Goal: Task Accomplishment & Management: Manage account settings

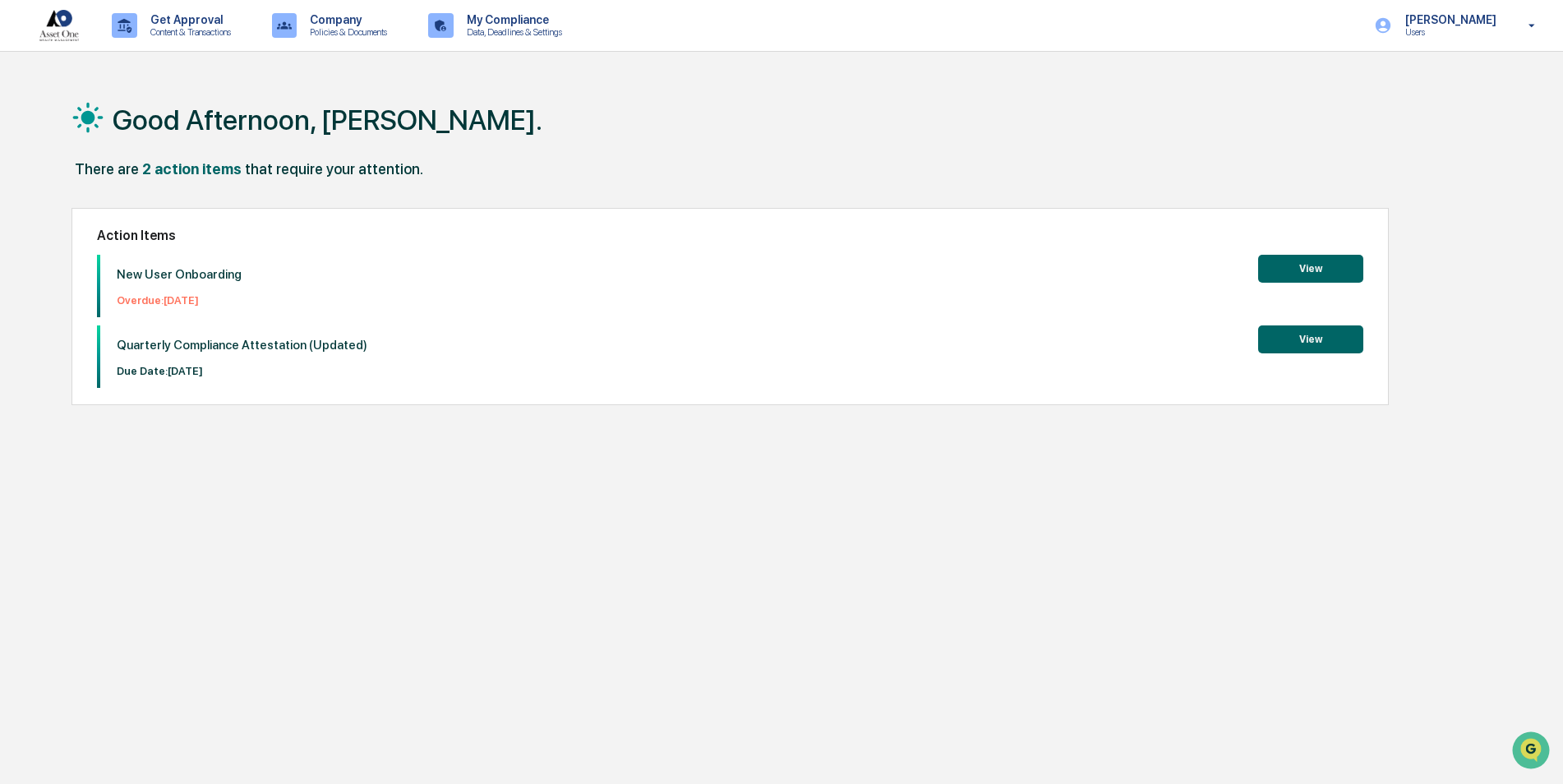
click at [1283, 271] on button "View" at bounding box center [1311, 268] width 105 height 28
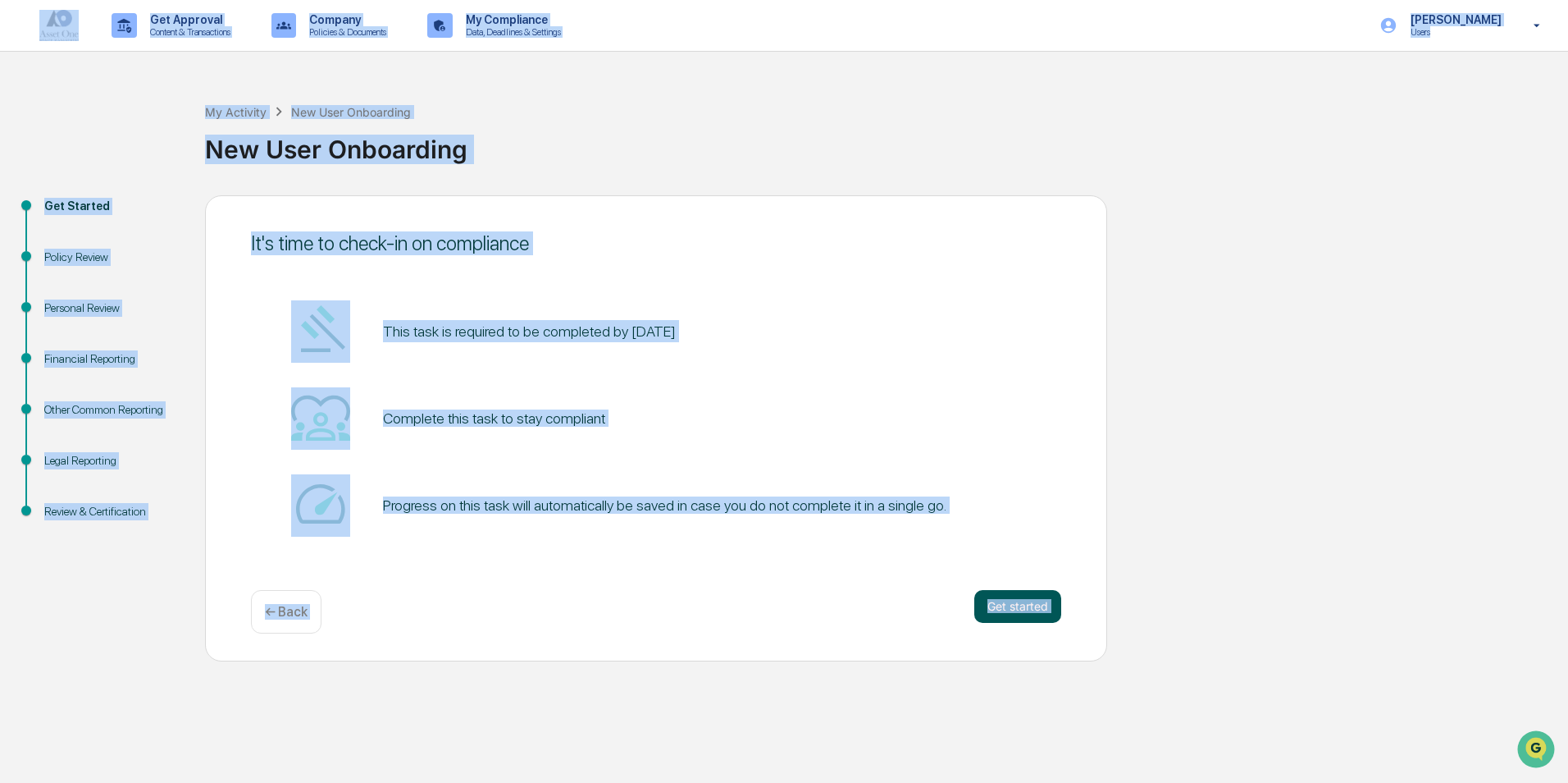
click at [1030, 601] on button "Get started" at bounding box center [1017, 606] width 87 height 32
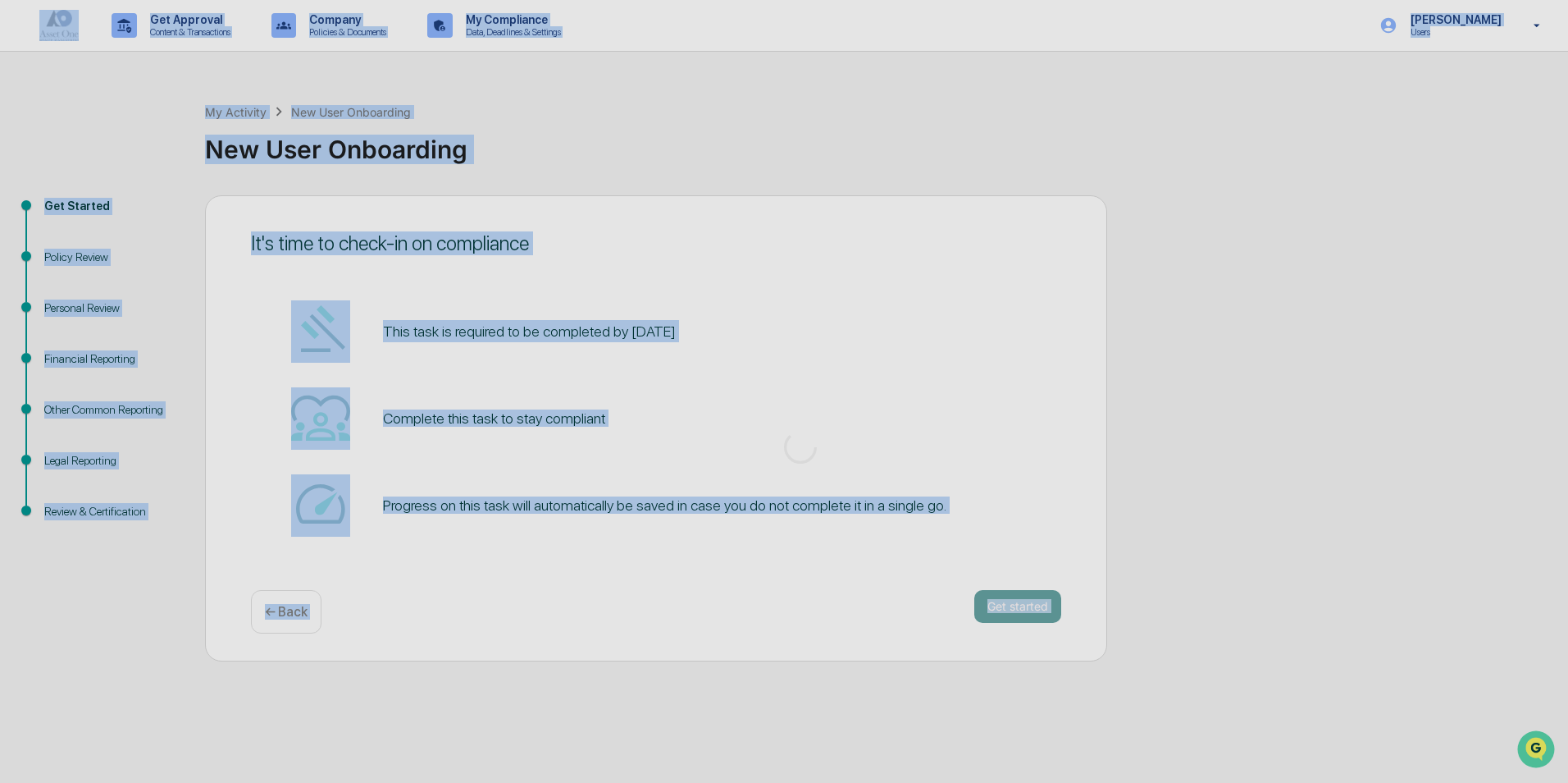
click at [1030, 601] on div at bounding box center [800, 446] width 1600 height 894
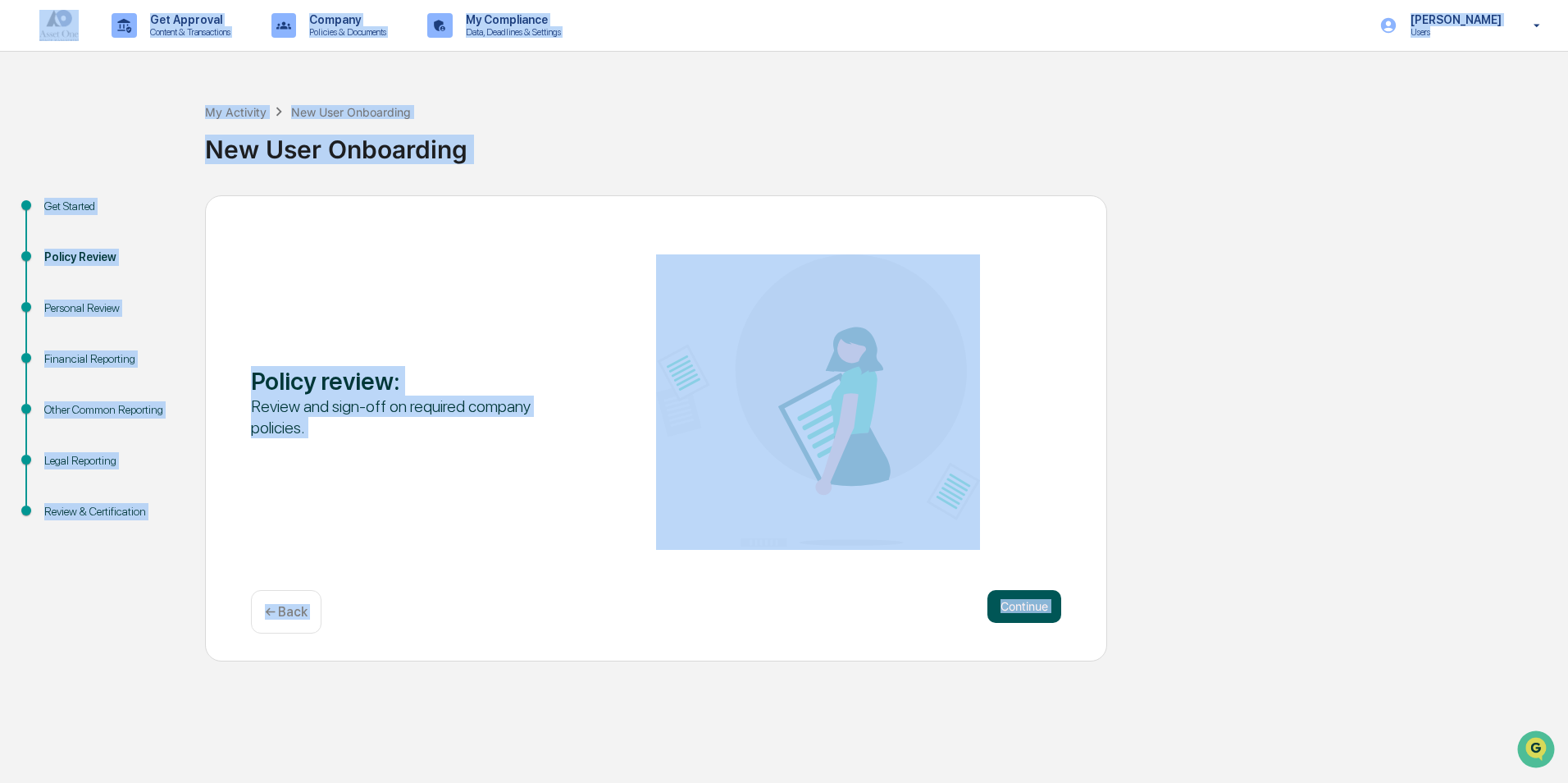
click at [1017, 607] on button "Continue" at bounding box center [1024, 606] width 73 height 32
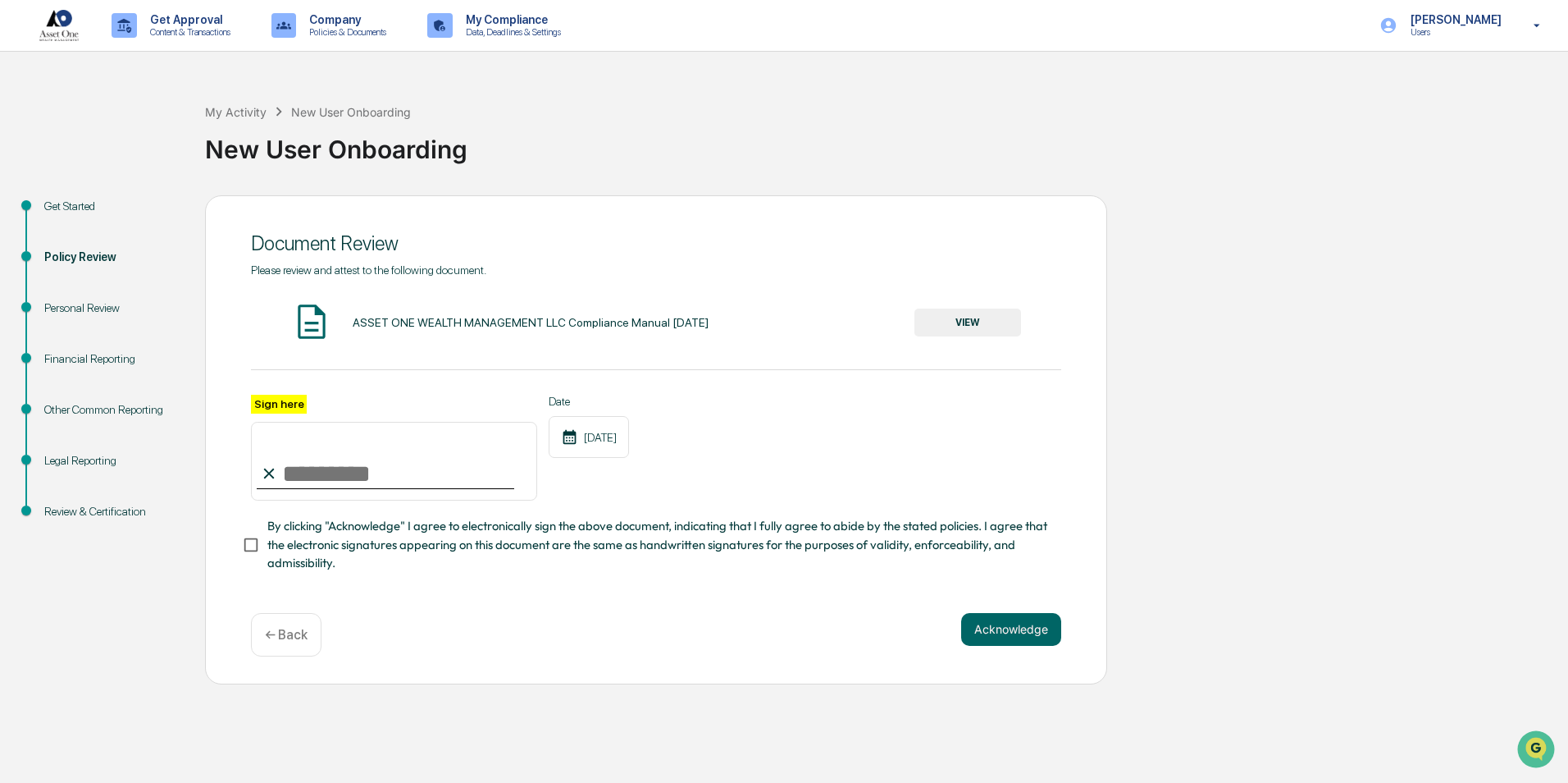
click at [298, 480] on input "Sign here" at bounding box center [394, 461] width 286 height 79
click at [293, 474] on input "Sign here" at bounding box center [394, 461] width 286 height 79
type input "**********"
click at [1019, 637] on button "Acknowledge" at bounding box center [1010, 628] width 100 height 32
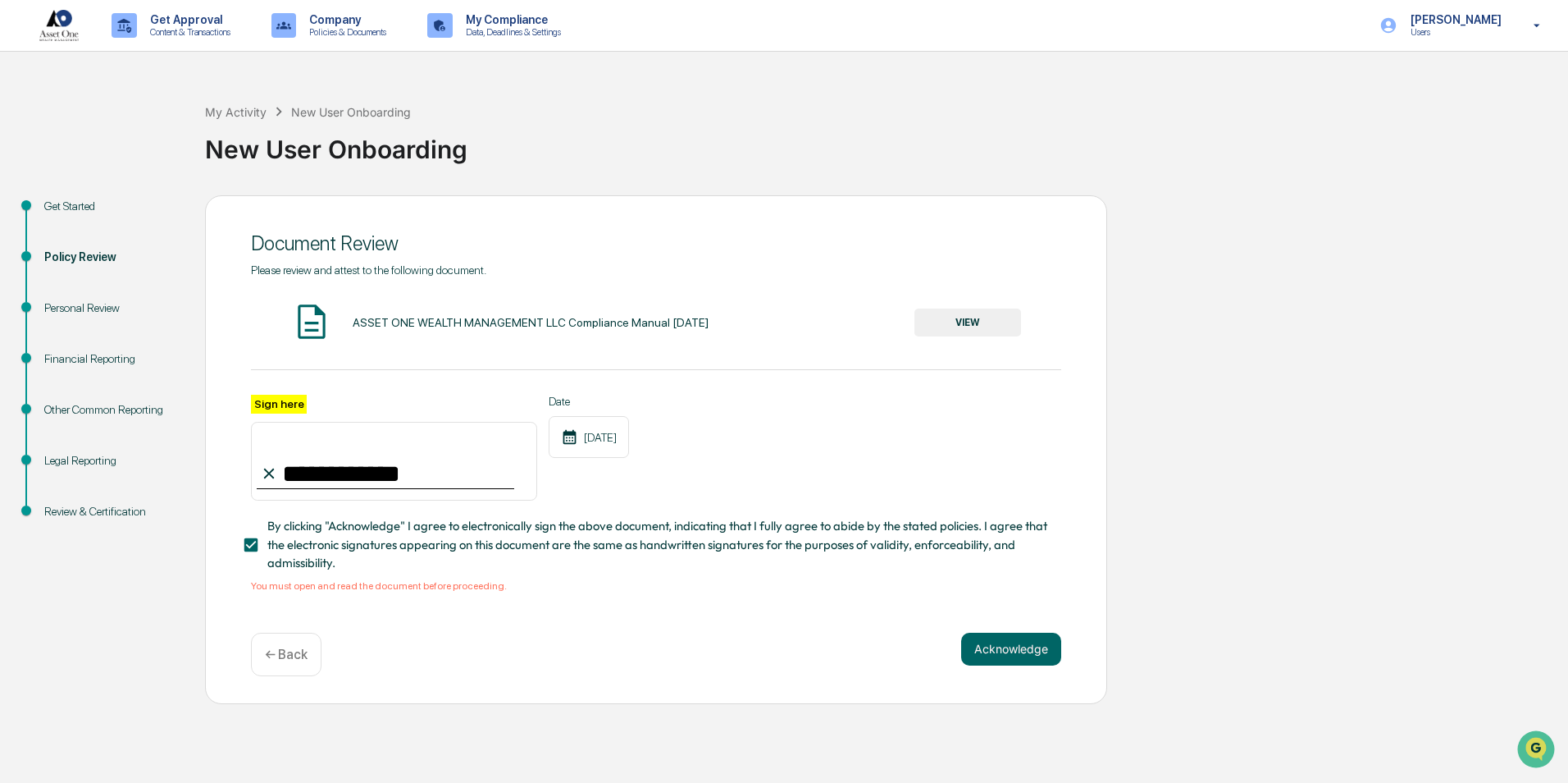
click at [964, 319] on button "VIEW" at bounding box center [967, 321] width 107 height 28
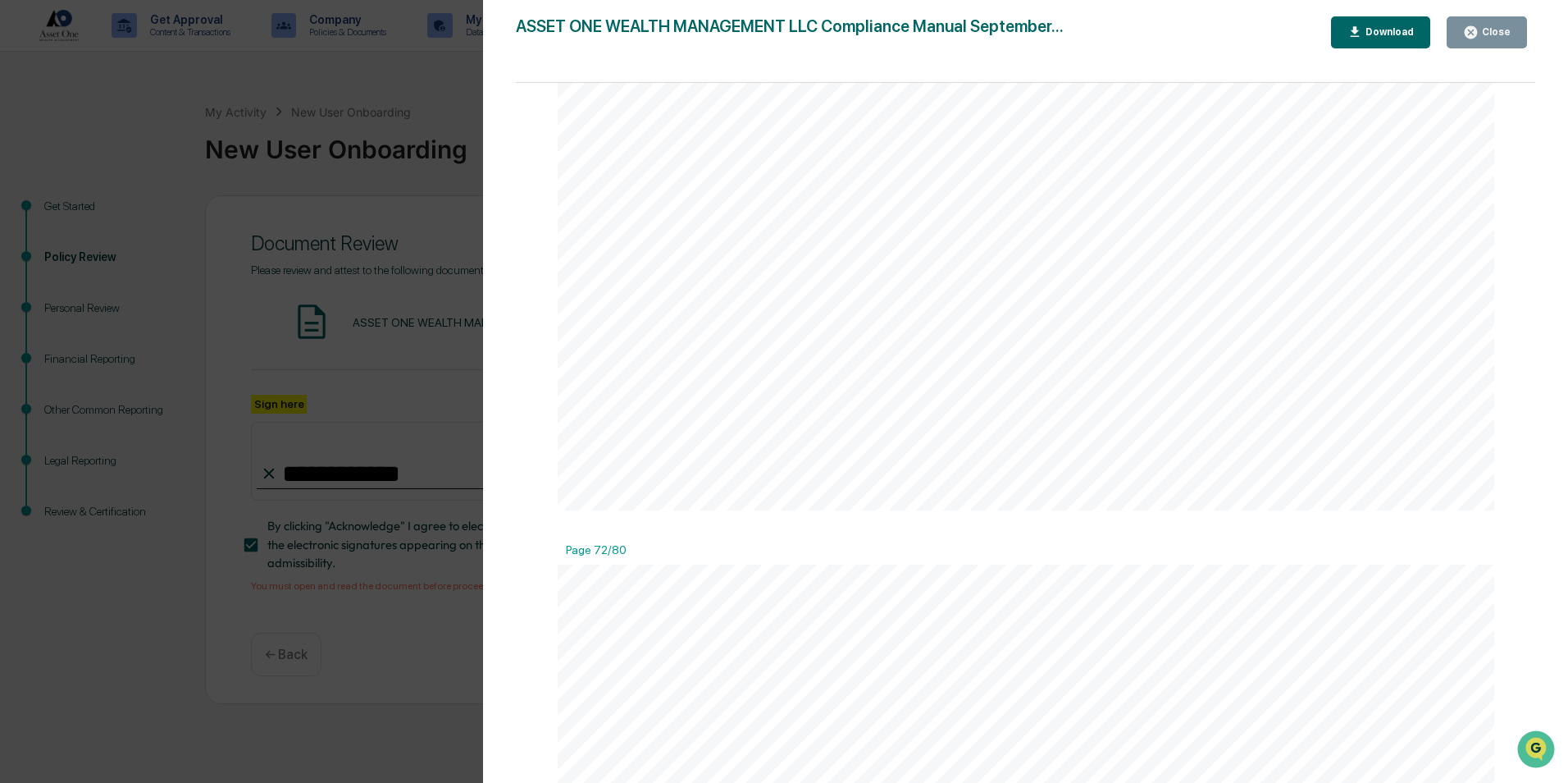
scroll to position [89358, 0]
click at [1488, 41] on button "Close" at bounding box center [1486, 32] width 80 height 32
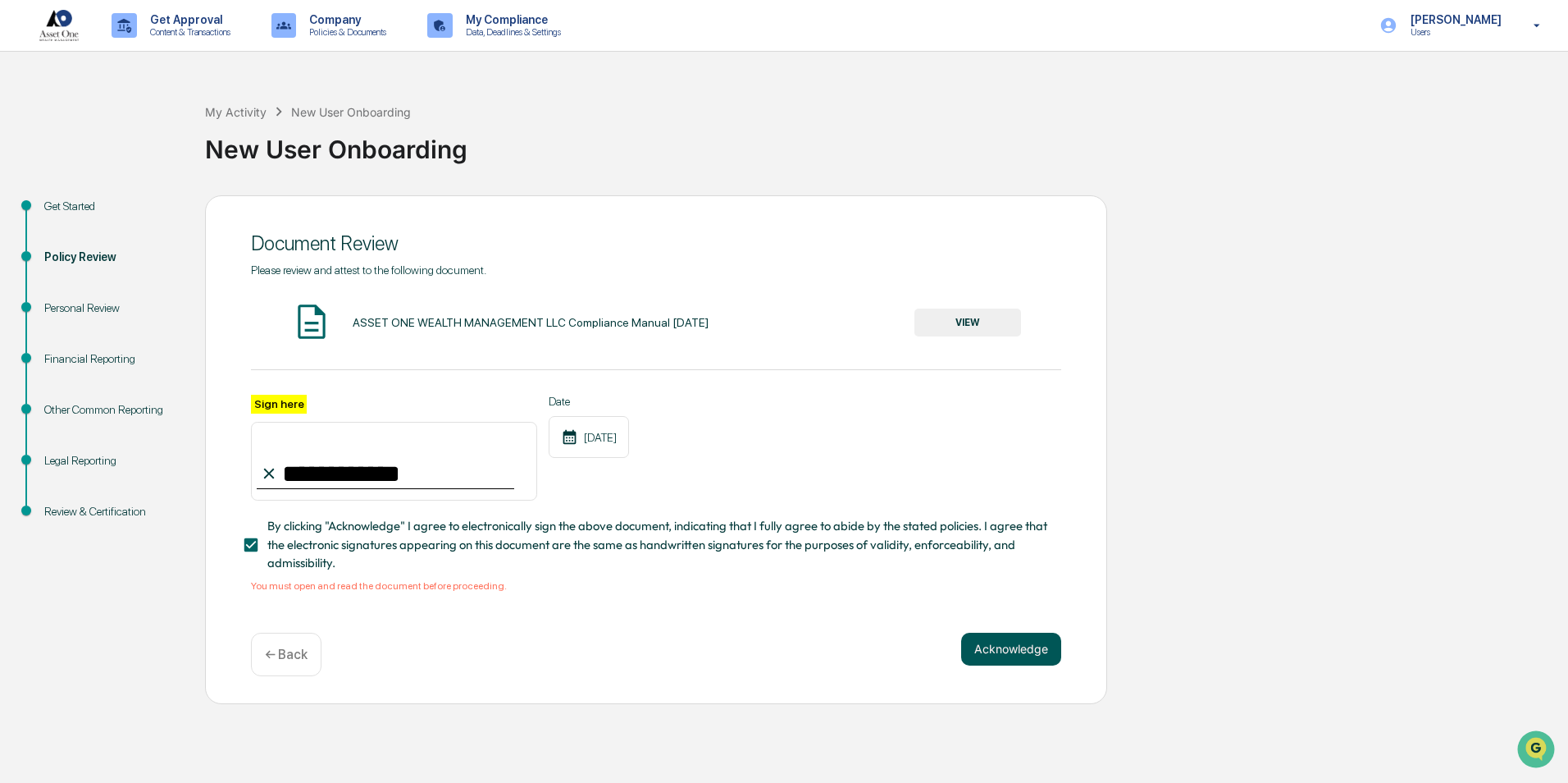
click at [992, 649] on button "Acknowledge" at bounding box center [1010, 649] width 100 height 32
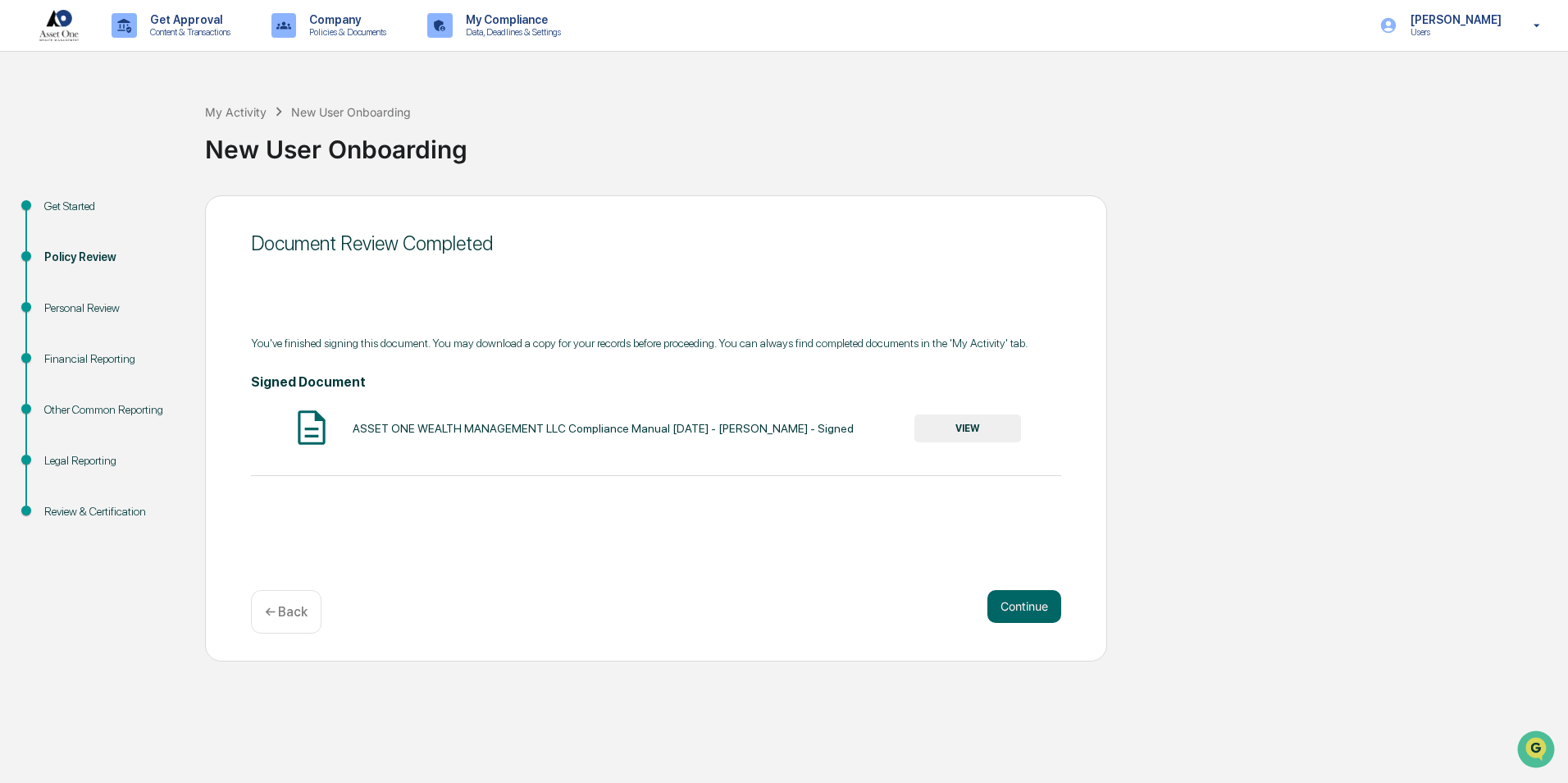
click at [971, 423] on button "VIEW" at bounding box center [967, 427] width 107 height 28
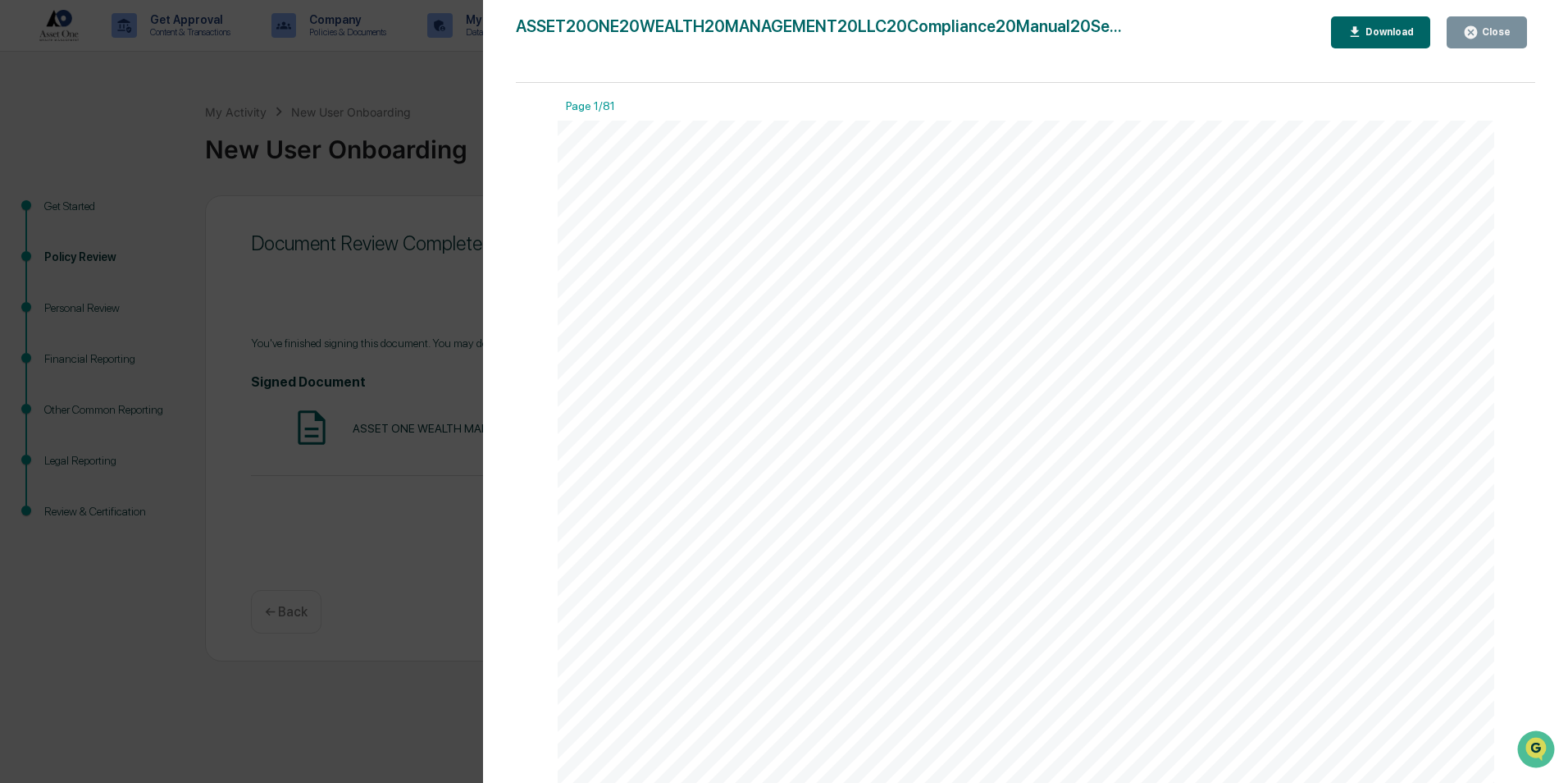
click at [1362, 38] on icon "button" at bounding box center [1354, 32] width 15 height 15
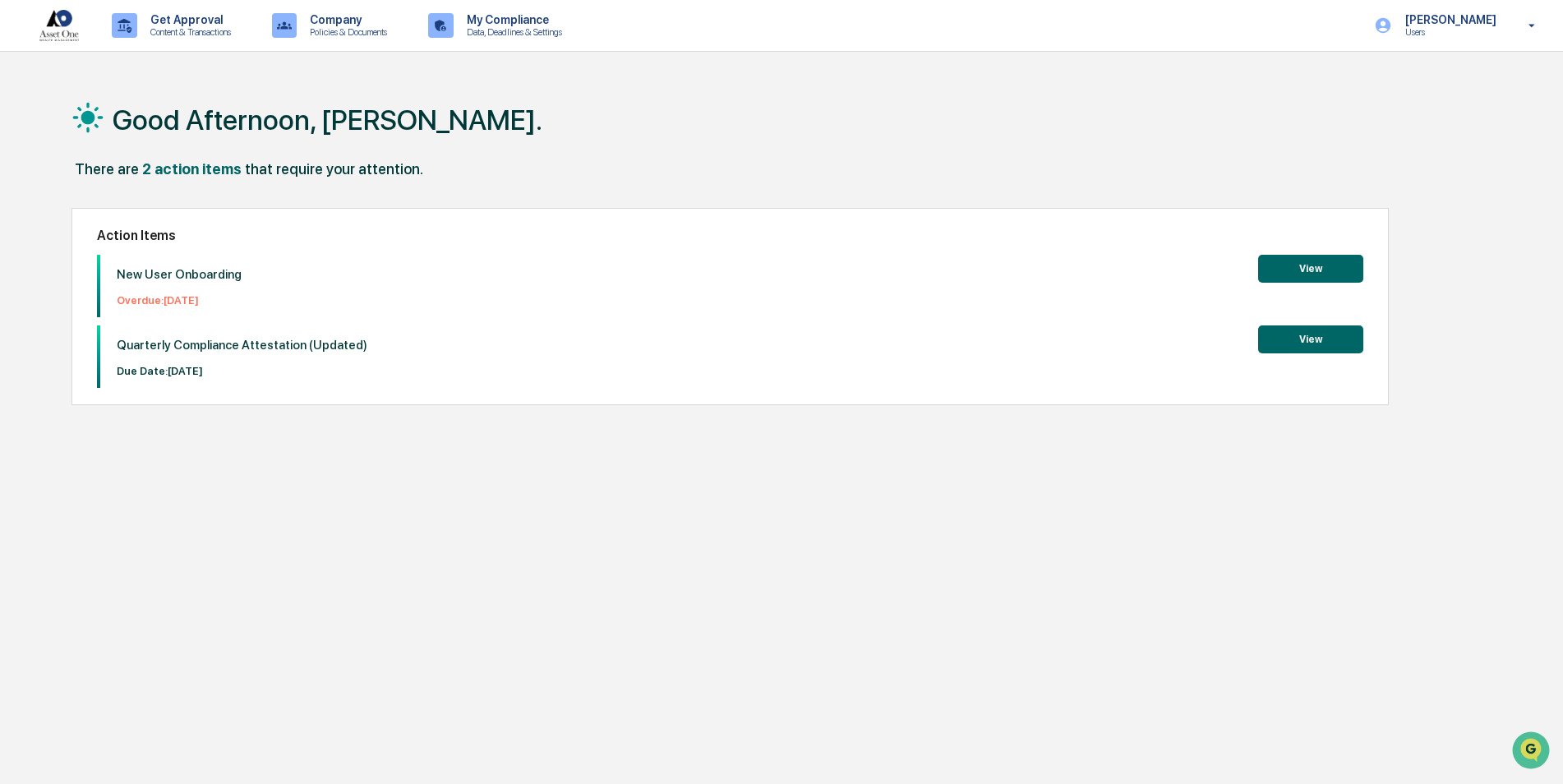
click at [1303, 272] on button "View" at bounding box center [1311, 268] width 105 height 28
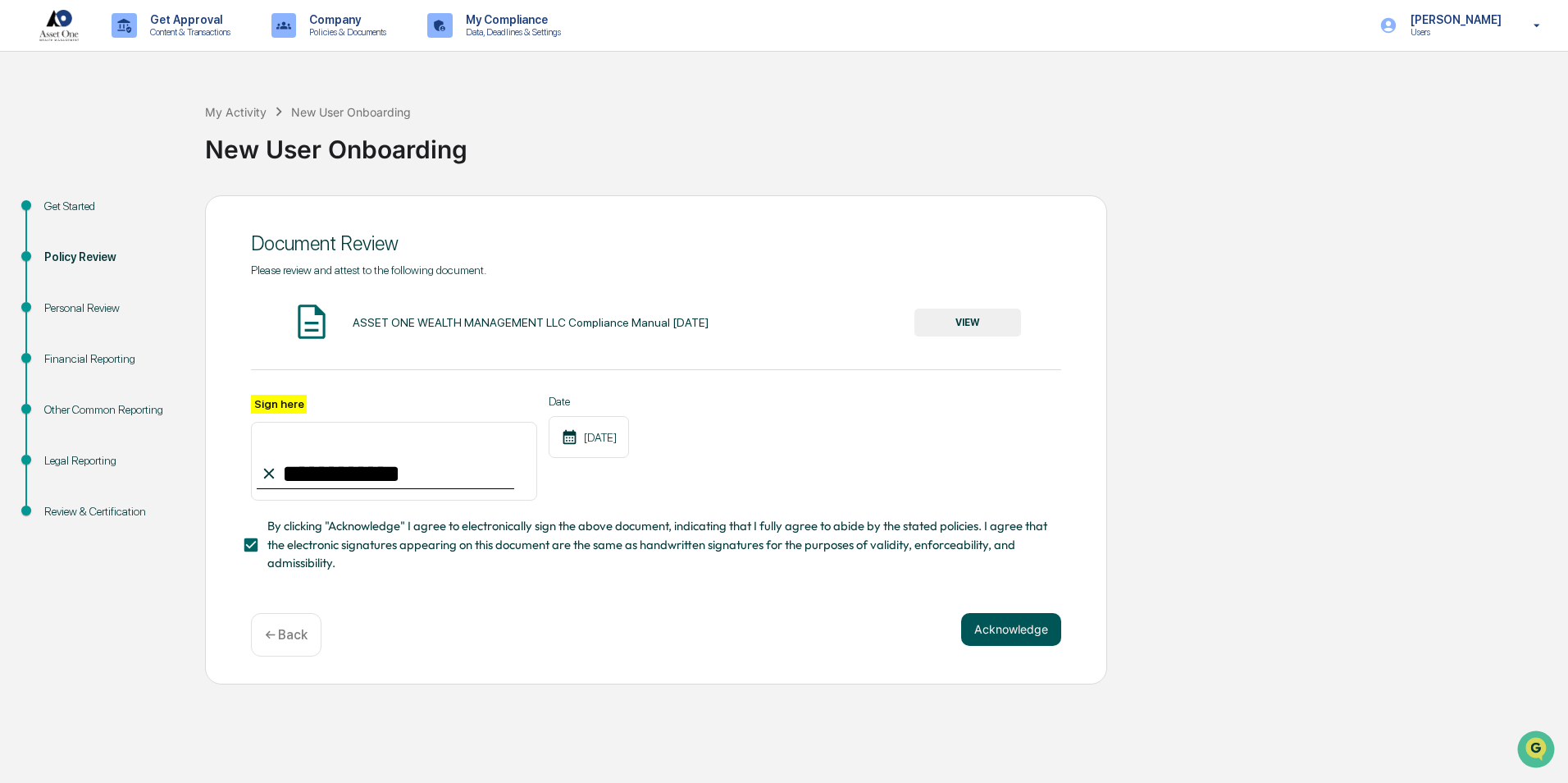
click at [1008, 636] on button "Acknowledge" at bounding box center [1010, 628] width 100 height 32
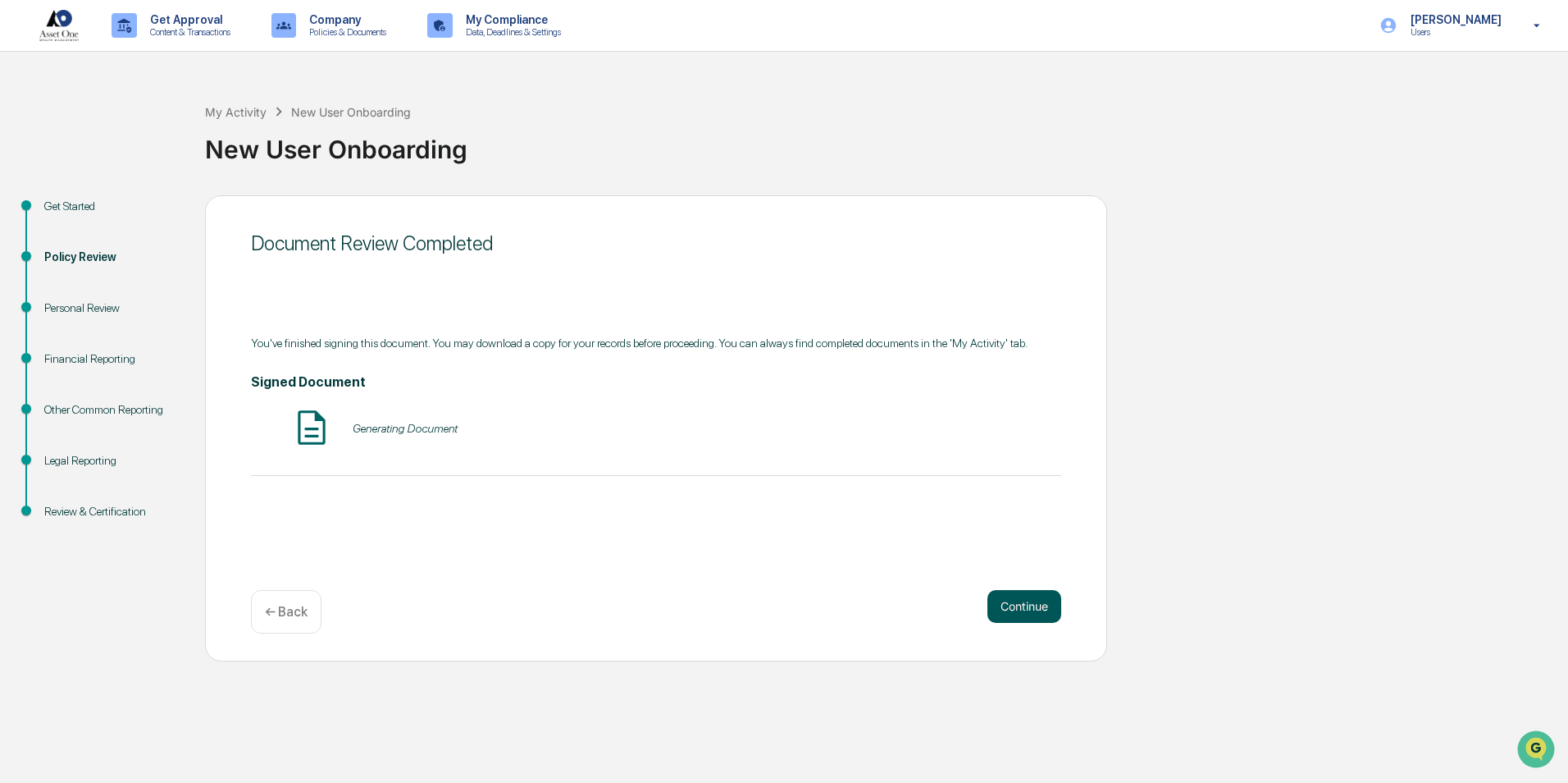
click at [1003, 604] on button "Continue" at bounding box center [1024, 606] width 73 height 32
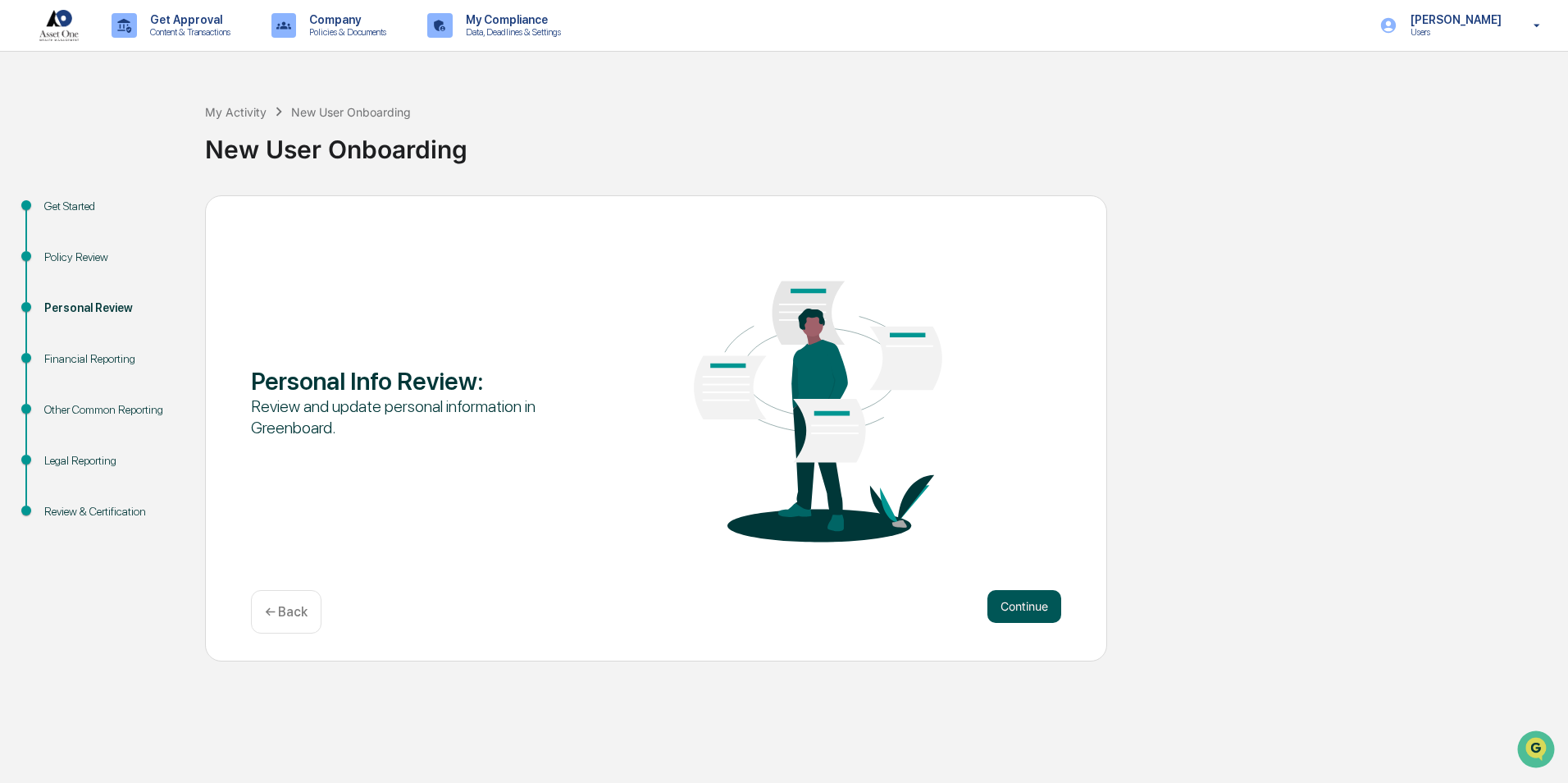
click at [1000, 603] on button "Continue" at bounding box center [1024, 606] width 73 height 32
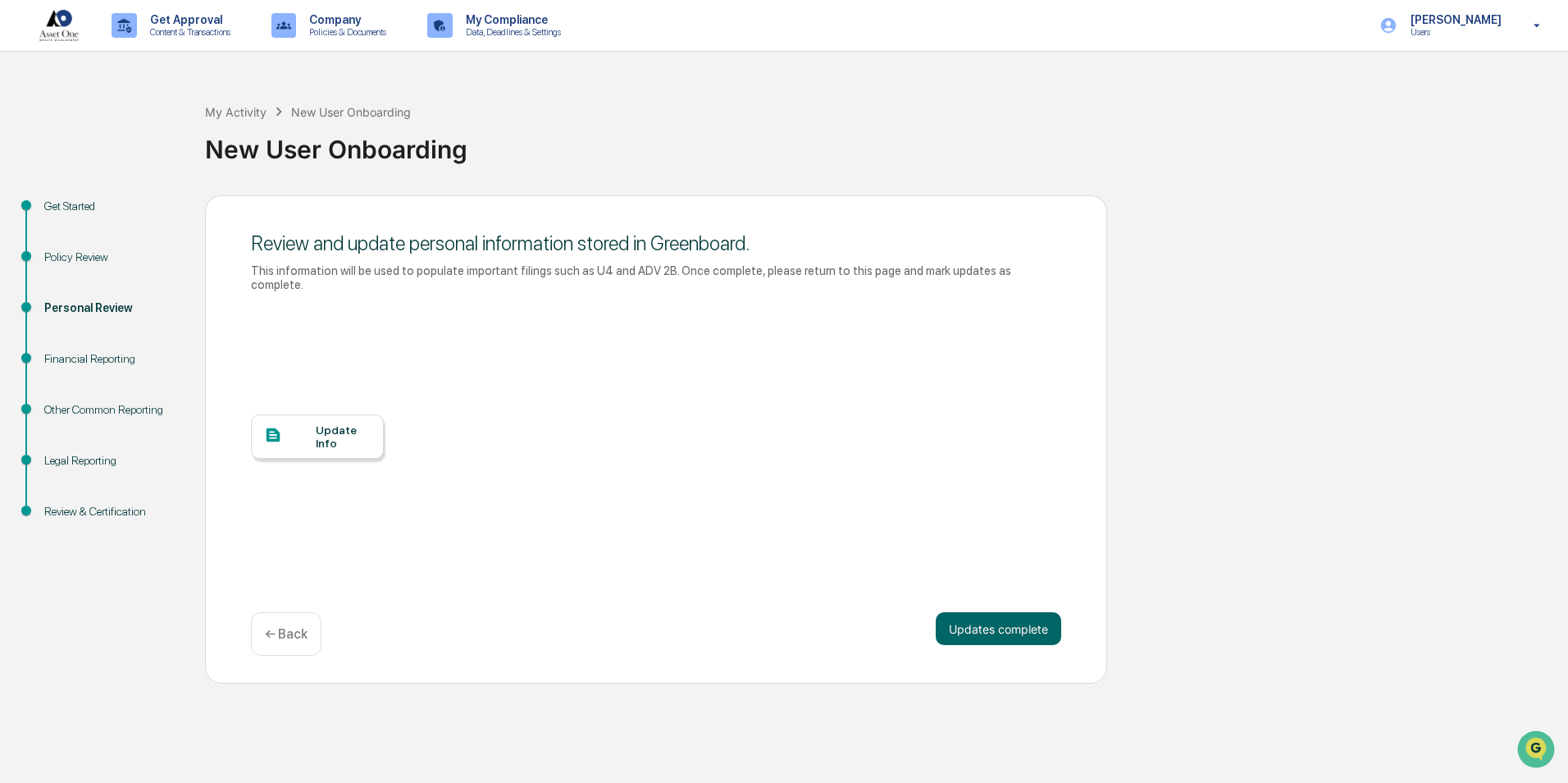
click at [1000, 612] on button "Updates complete" at bounding box center [998, 628] width 126 height 32
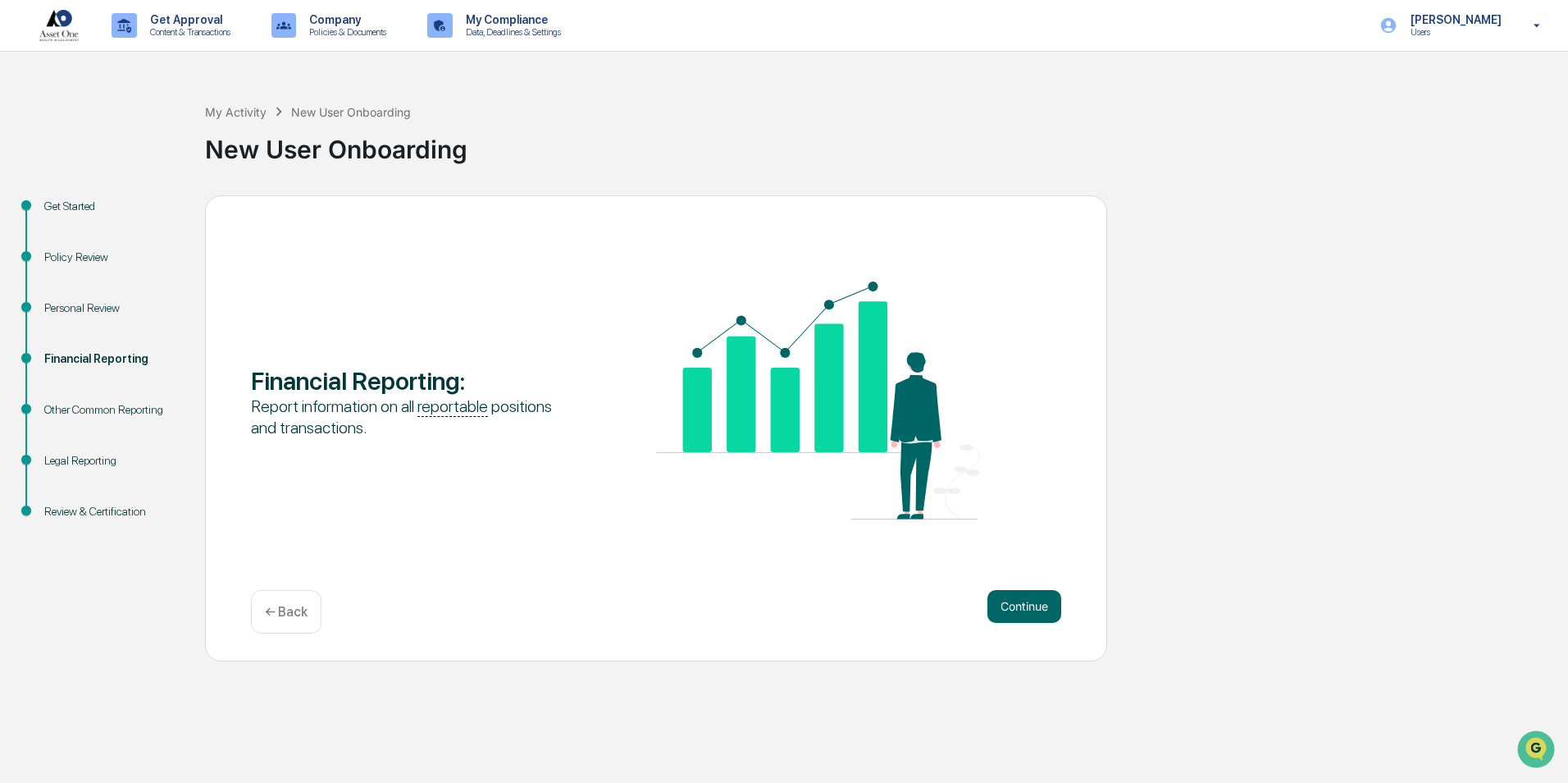
click at [291, 607] on p "← Back" at bounding box center [286, 611] width 43 height 15
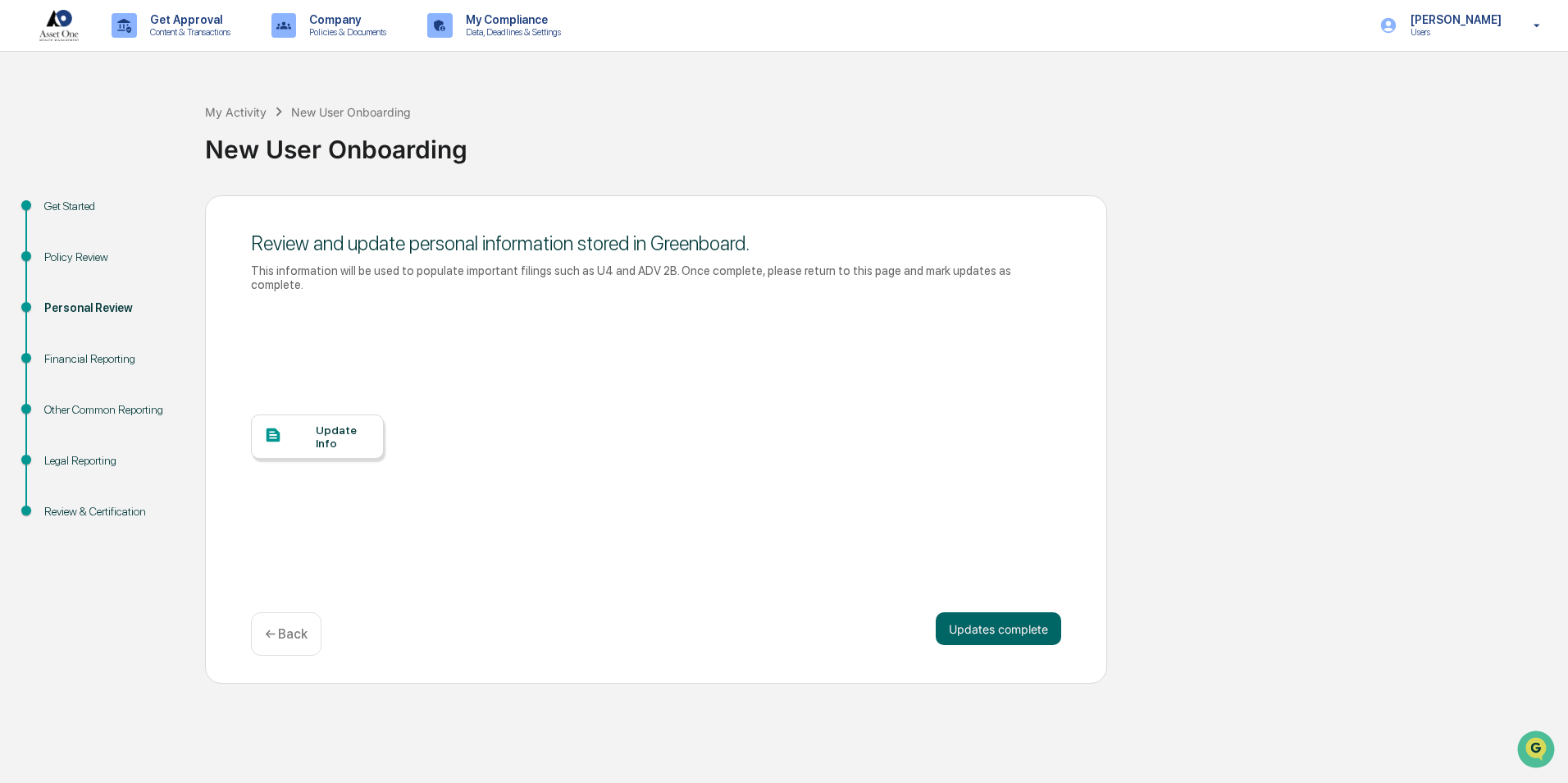
click at [316, 425] on div "Update Info" at bounding box center [343, 437] width 55 height 27
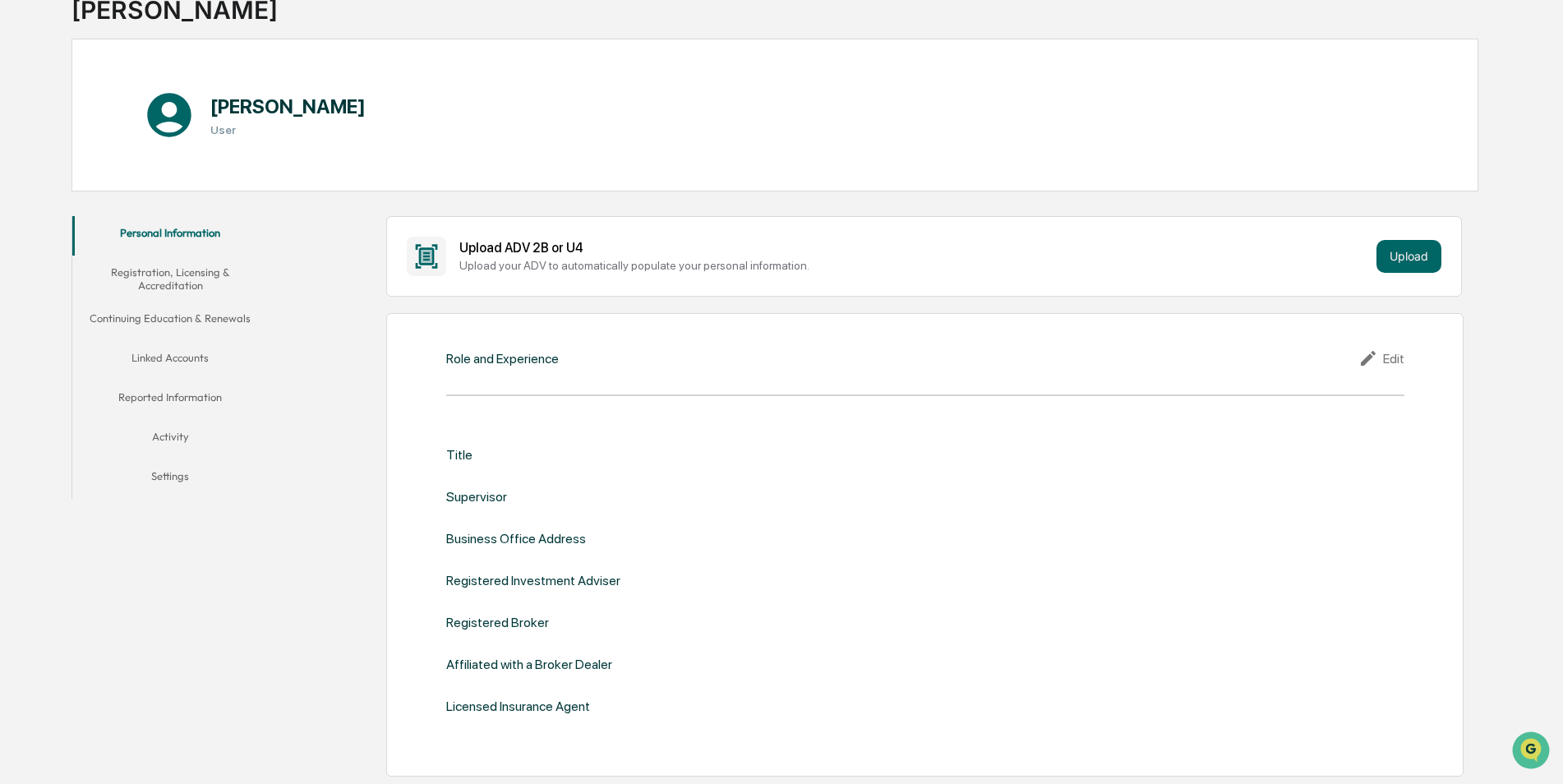
scroll to position [164, 0]
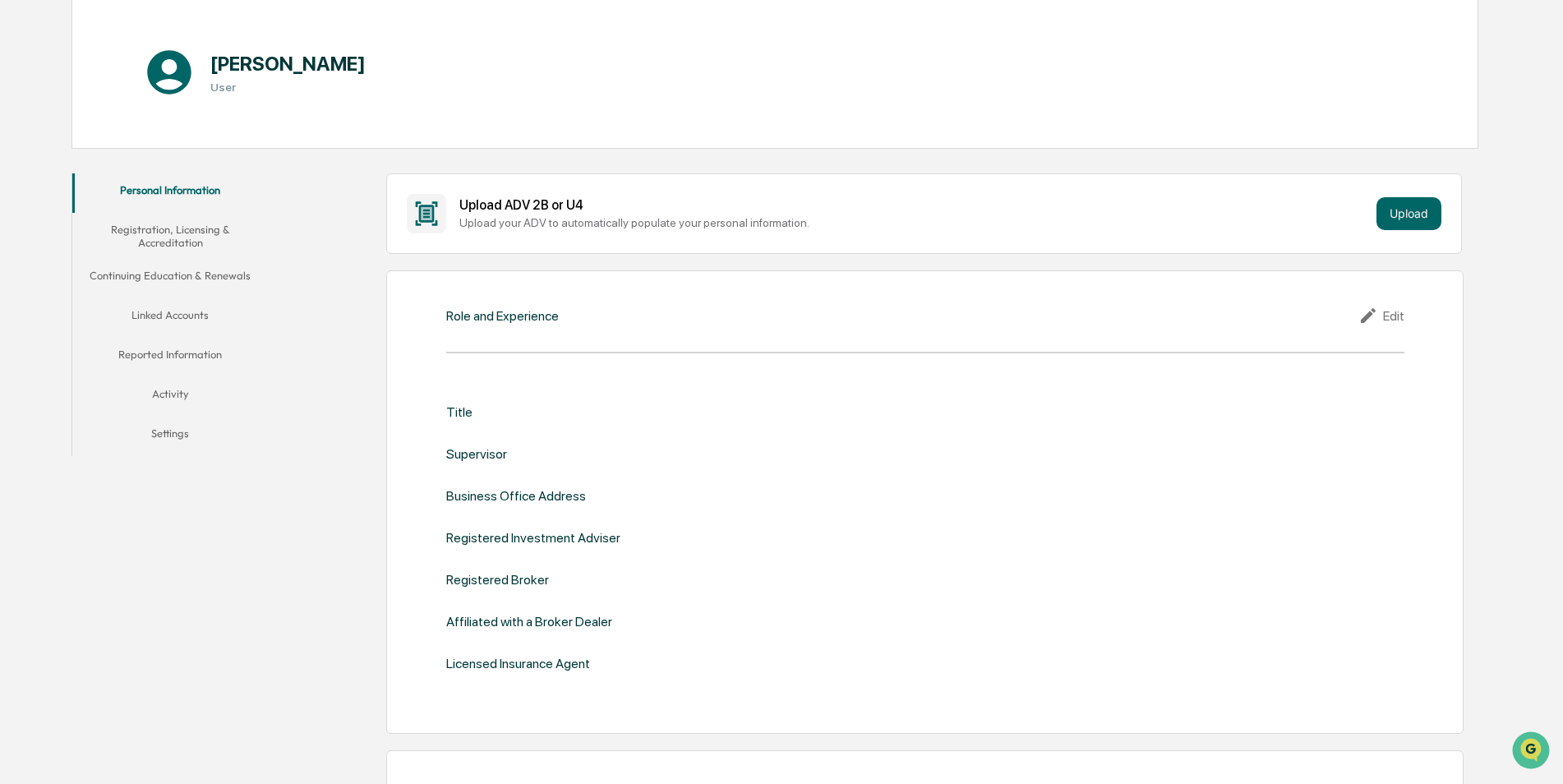
click at [589, 337] on div "Role and Experience Edit Title Supervisor Business Office Address Registered In…" at bounding box center [924, 501] width 1077 height 463
click at [594, 346] on div "Role and Experience Edit Title Supervisor Business Office Address Registered In…" at bounding box center [924, 501] width 1077 height 463
click at [1424, 212] on button "Upload" at bounding box center [1409, 213] width 65 height 32
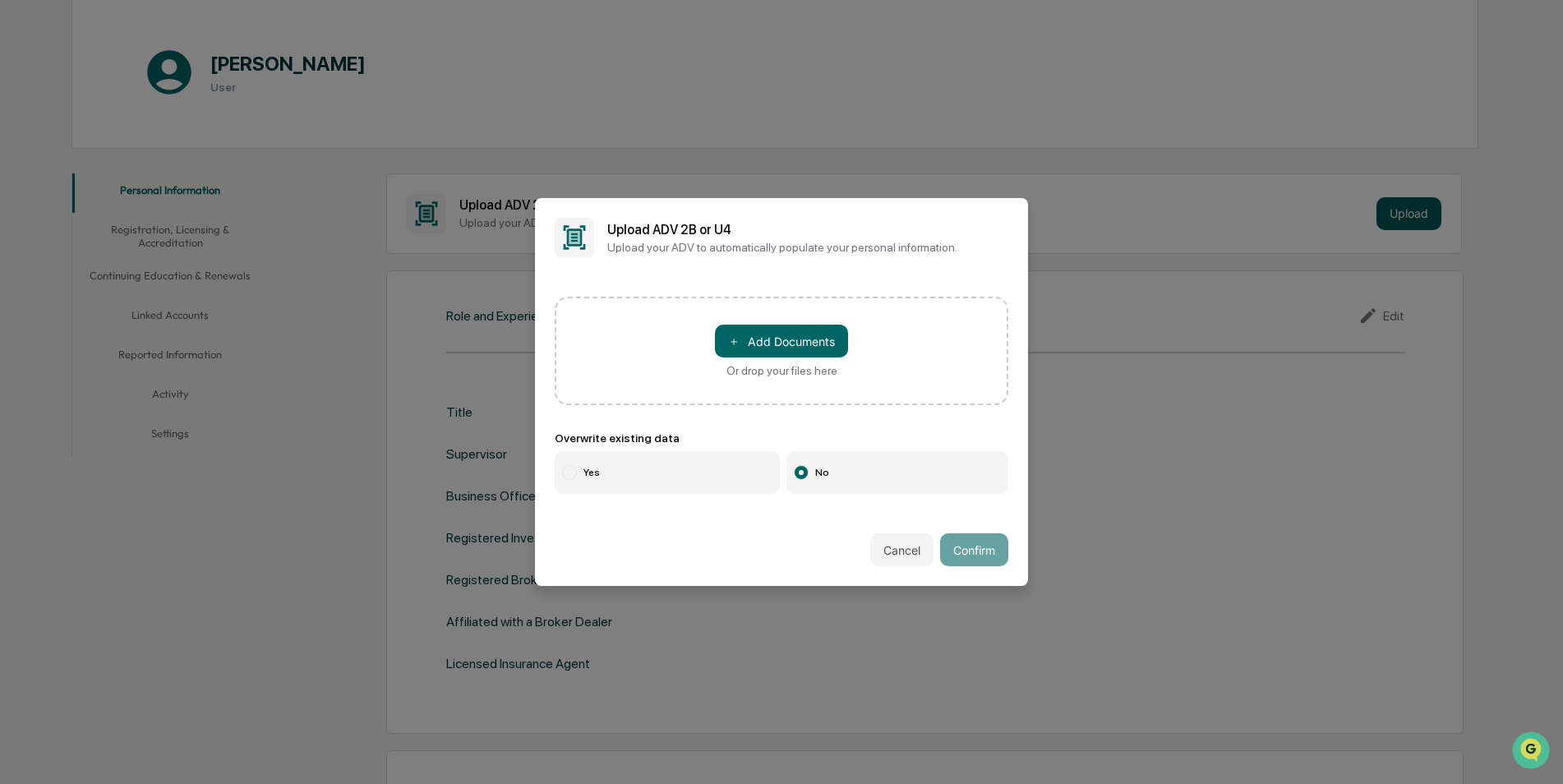
click at [1424, 212] on div at bounding box center [782, 392] width 1563 height 784
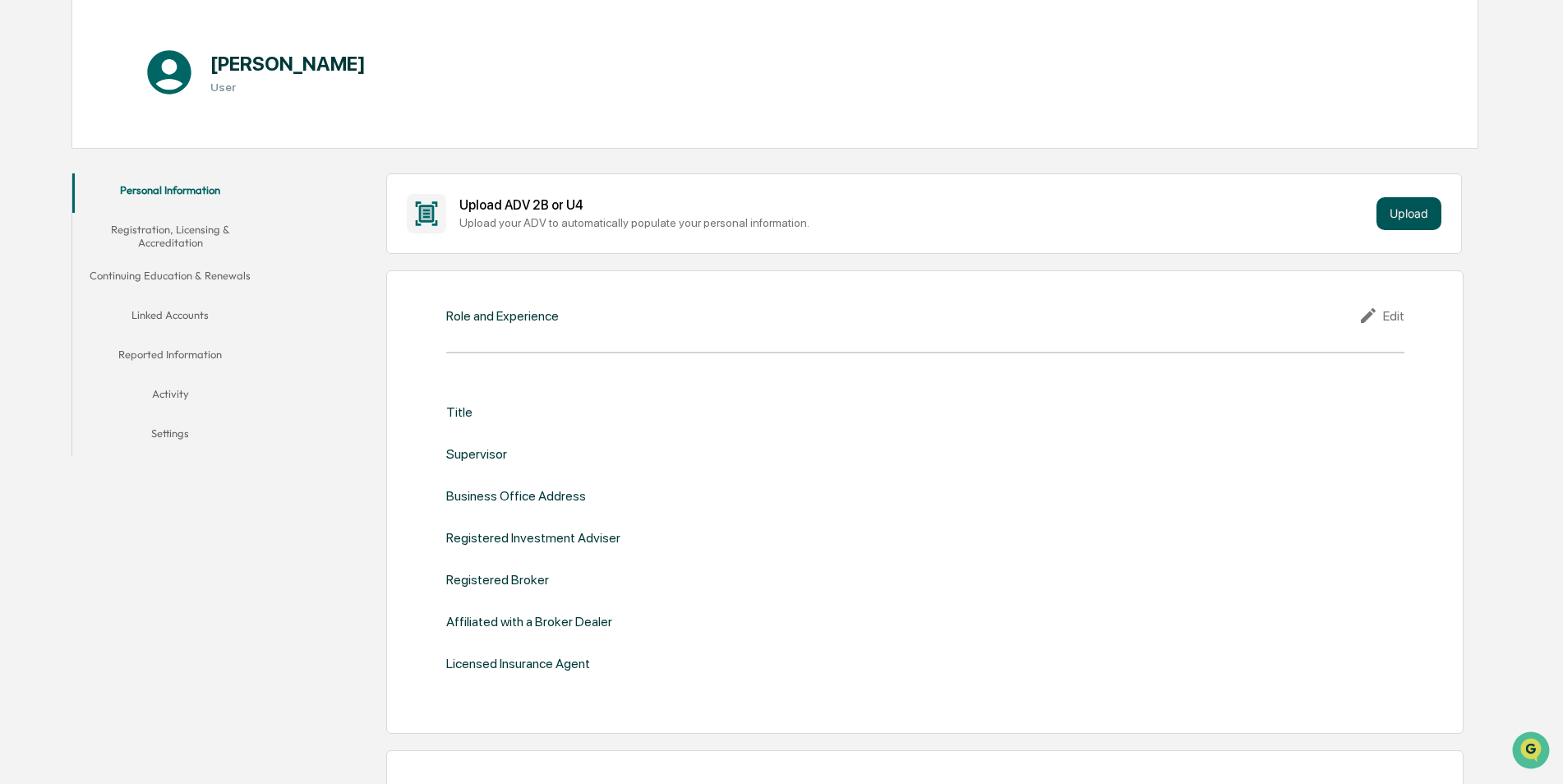
click at [1408, 212] on button "Upload" at bounding box center [1409, 213] width 65 height 32
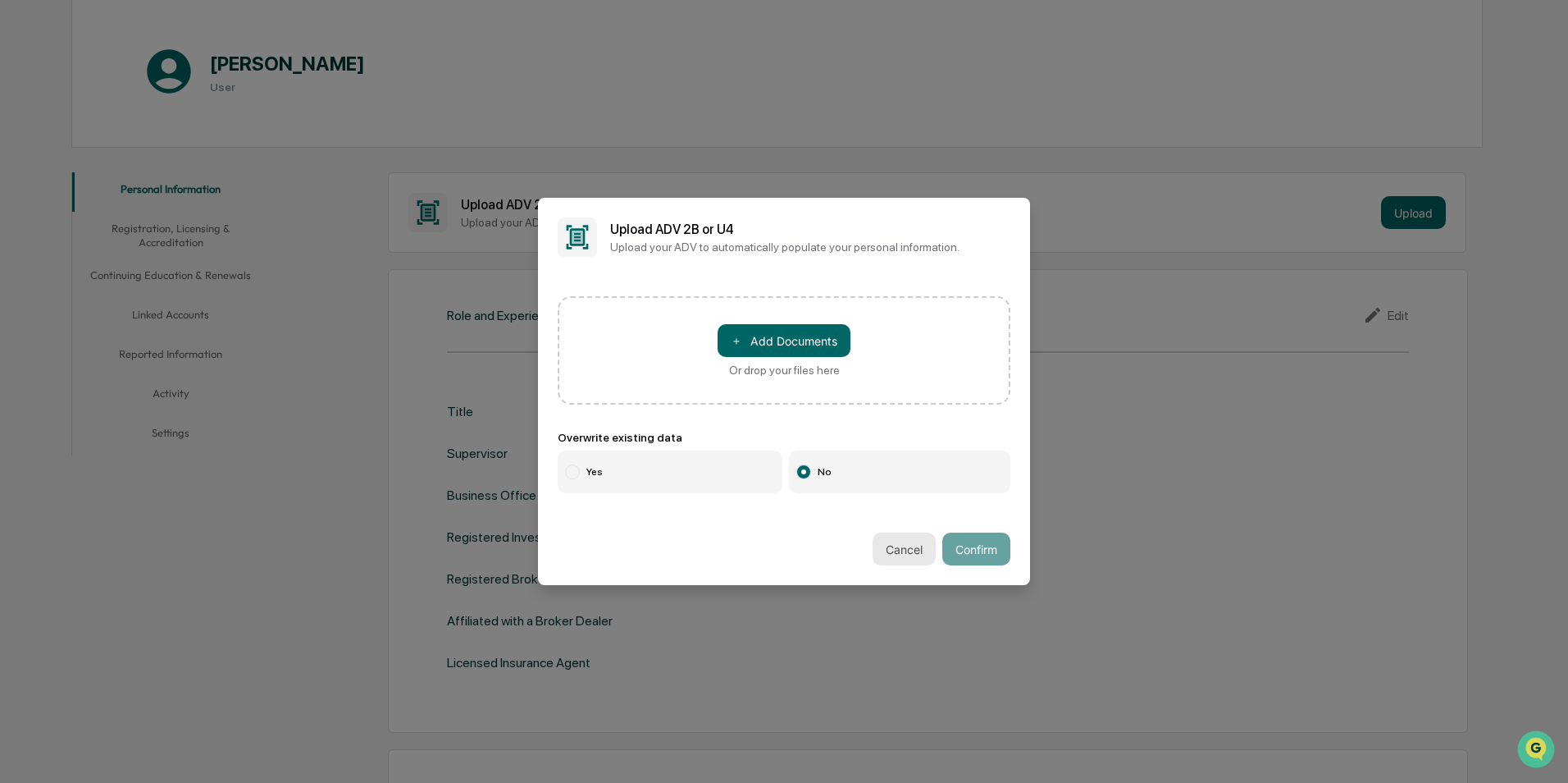
click at [897, 544] on button "Cancel" at bounding box center [904, 548] width 63 height 32
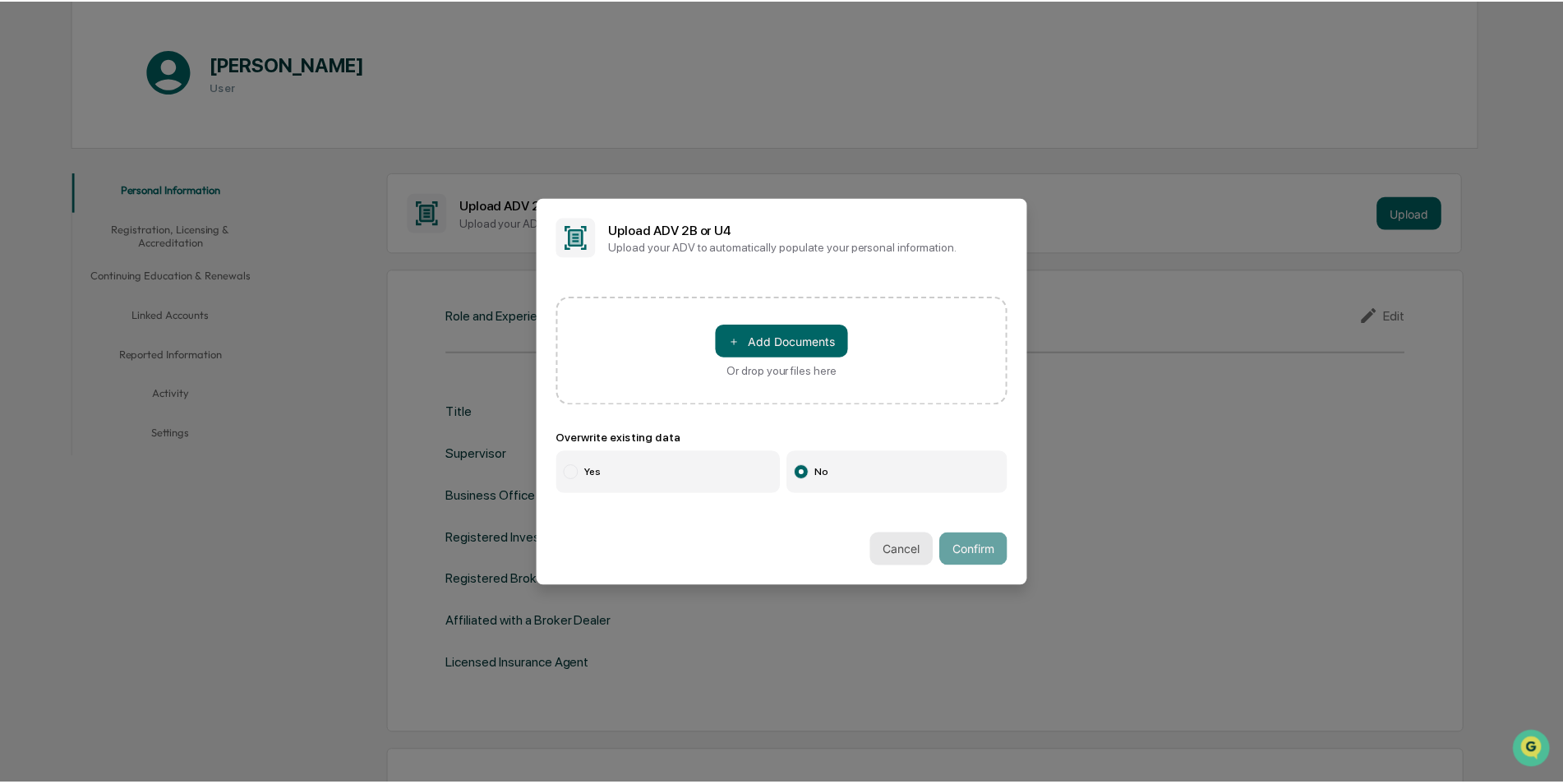
scroll to position [164, 0]
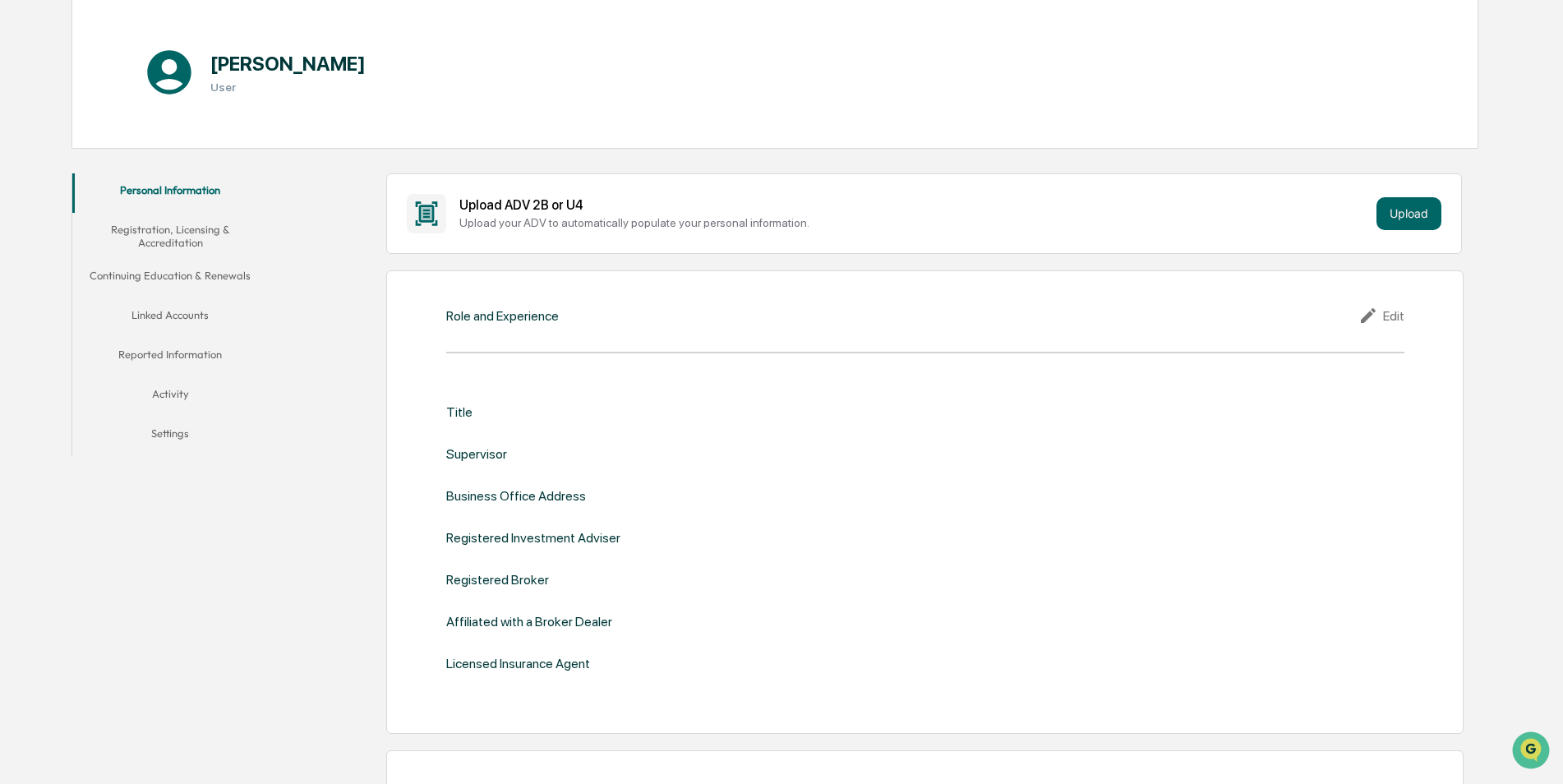
click at [753, 338] on div "Role and Experience Edit Title Supervisor Business Office Address Registered In…" at bounding box center [924, 501] width 1077 height 463
click at [1388, 320] on div "Edit" at bounding box center [1381, 315] width 46 height 20
click at [1388, 320] on div "Role and Experience Edit" at bounding box center [925, 315] width 958 height 20
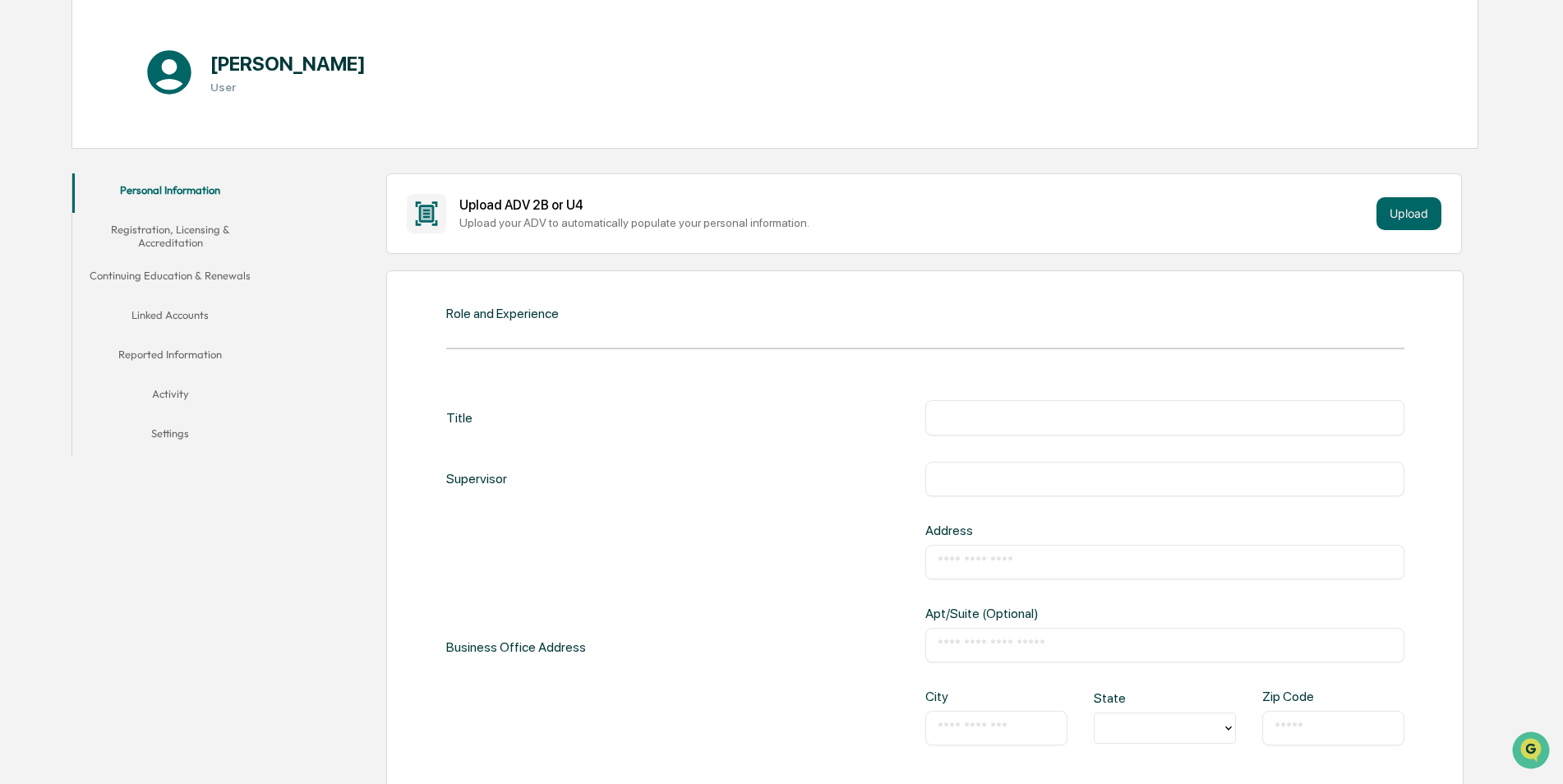
click at [1070, 420] on input "text" at bounding box center [1165, 416] width 455 height 16
type input "*"
type input "**********"
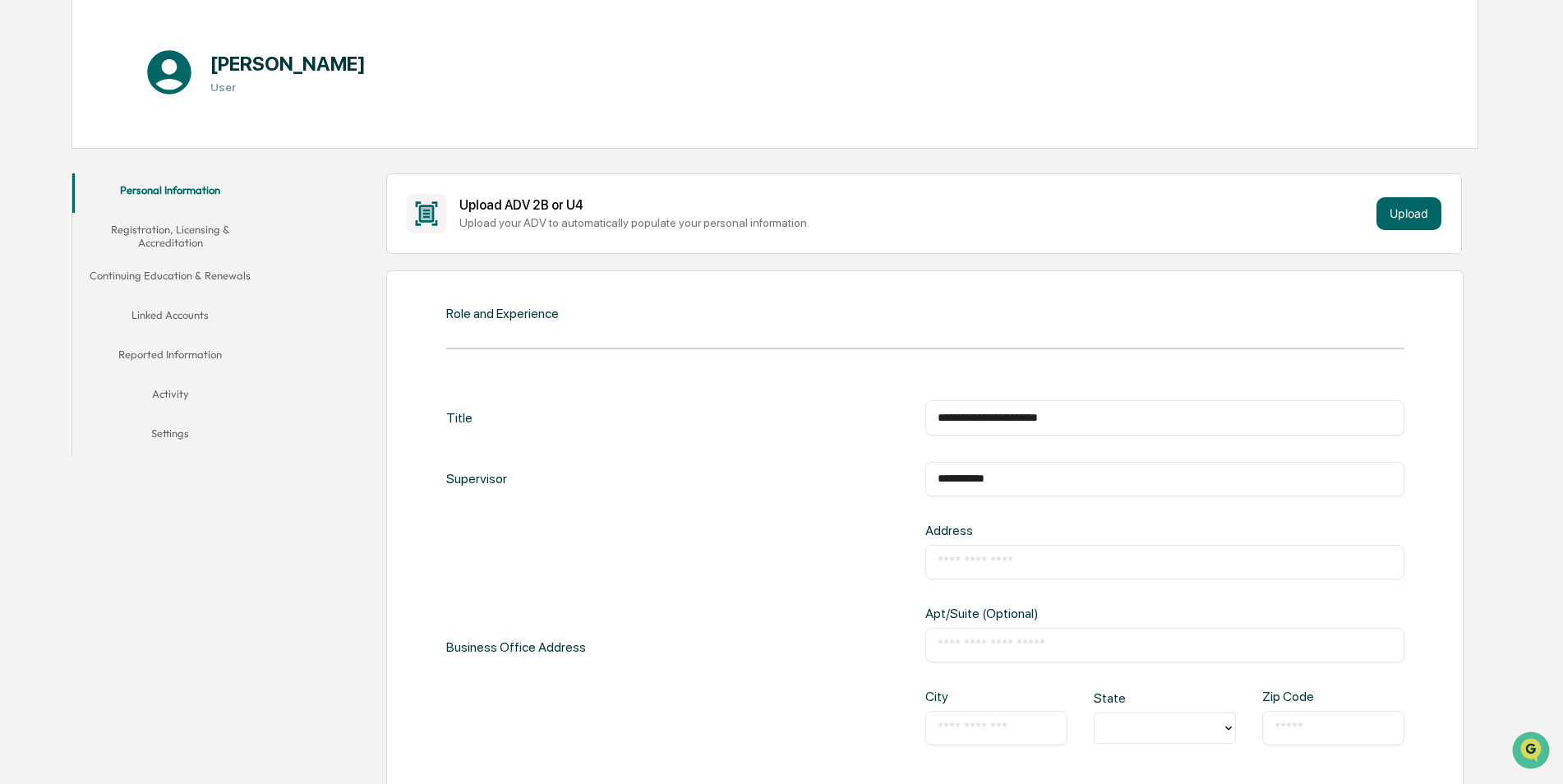
type input "**********"
type input "*********"
type input "*"
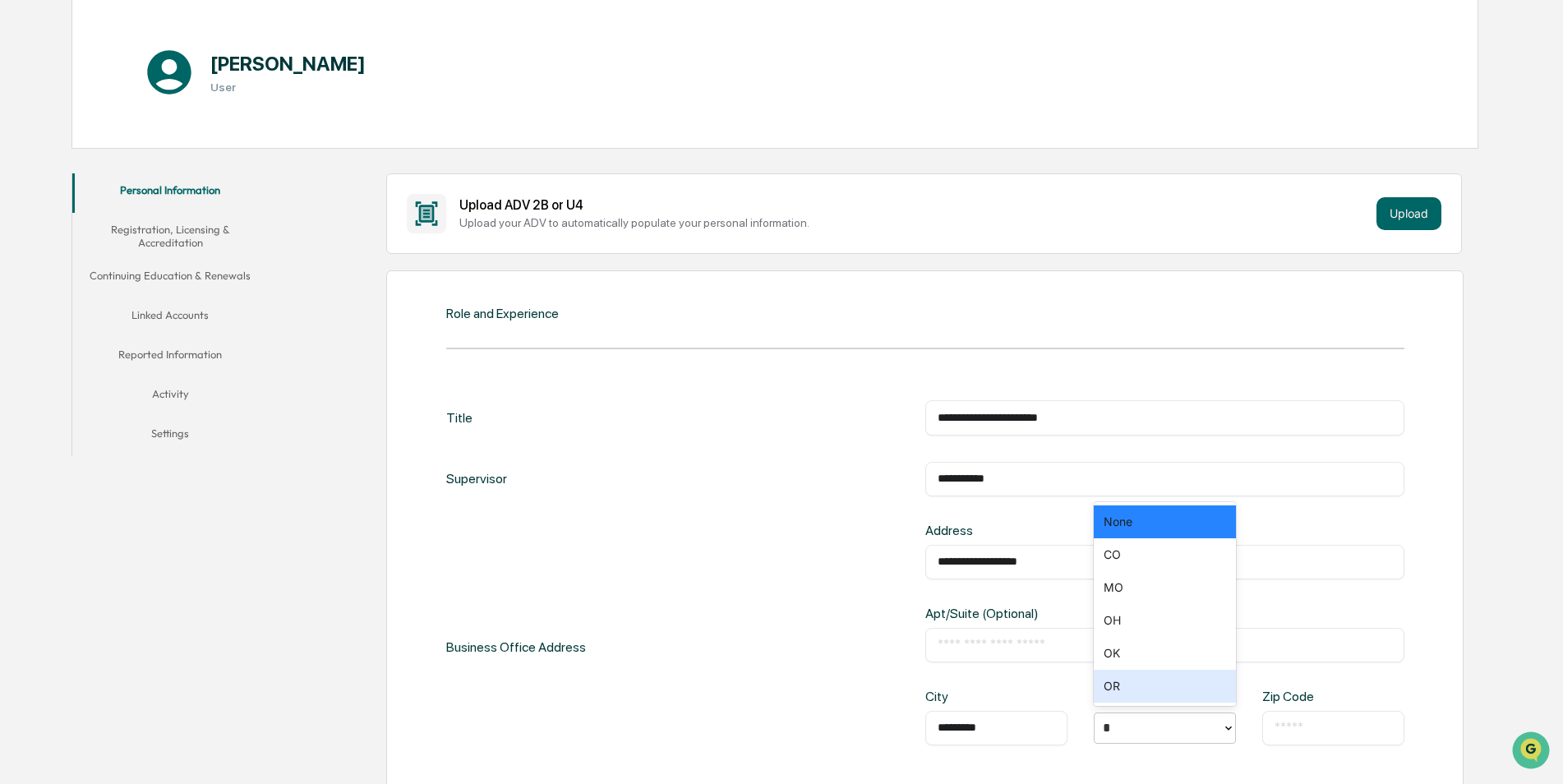
type input "**"
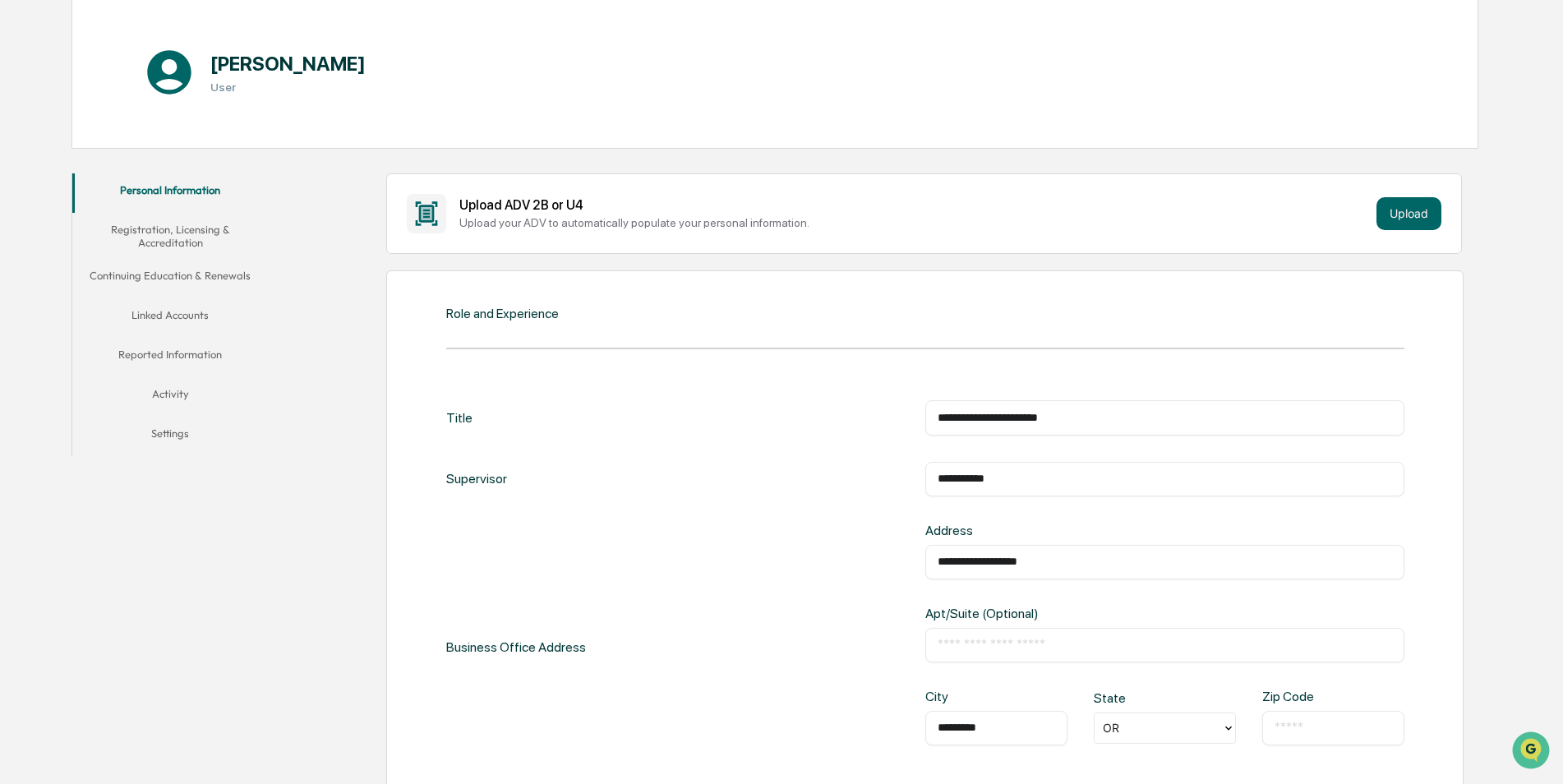
click at [1300, 733] on input "text" at bounding box center [1333, 727] width 118 height 16
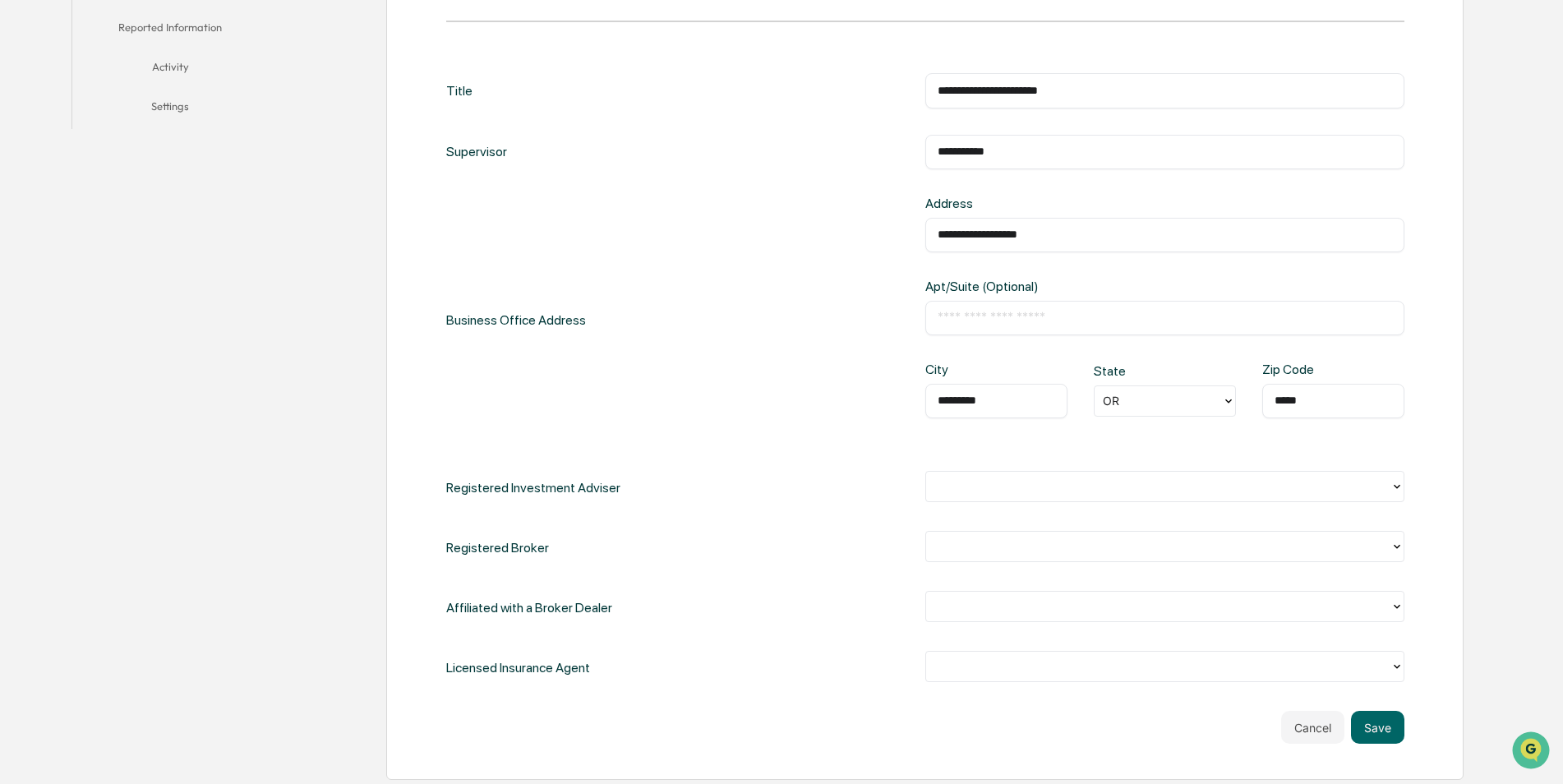
scroll to position [493, 0]
type input "*****"
click at [1184, 487] on div at bounding box center [1158, 485] width 448 height 19
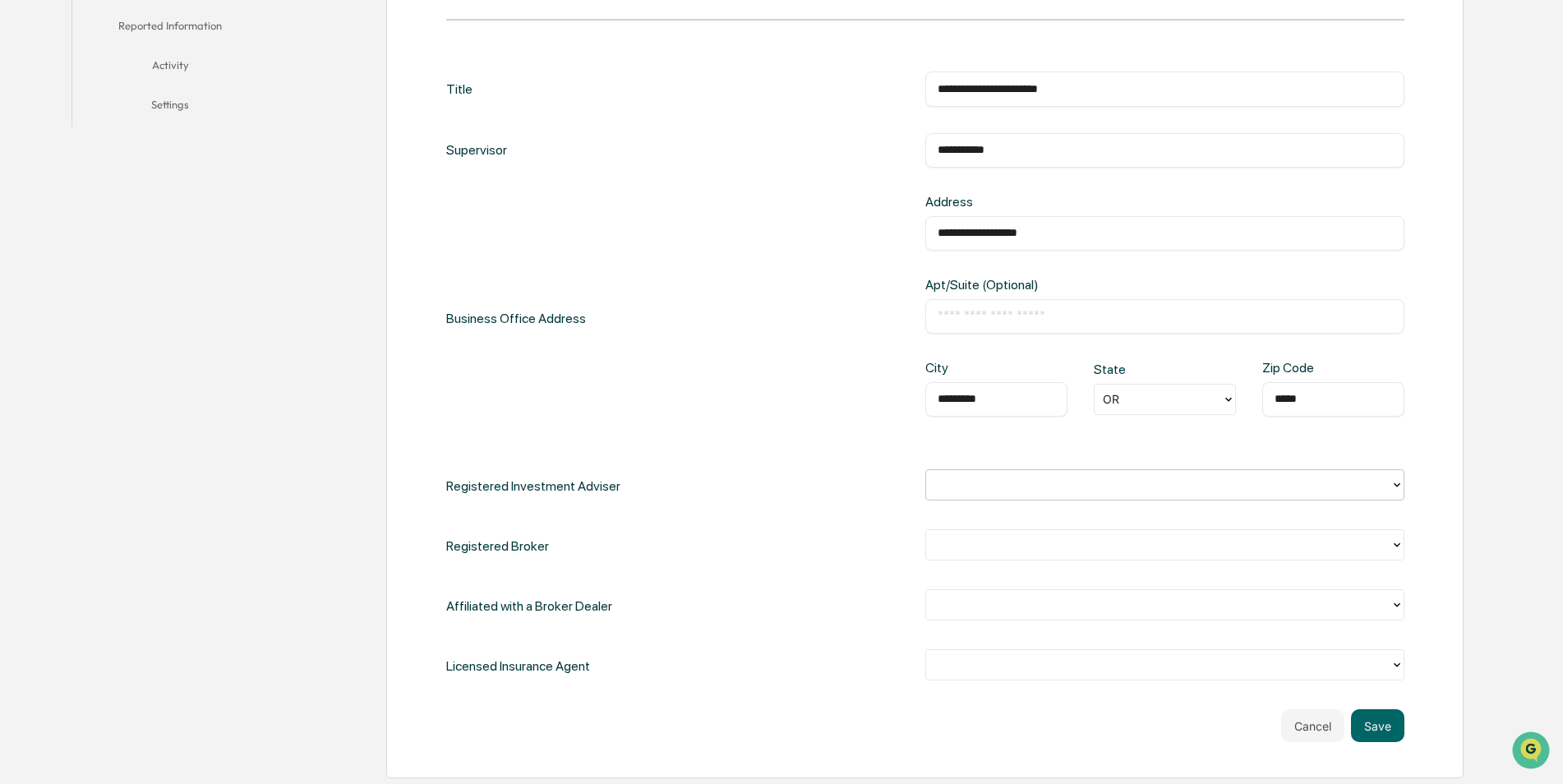
click at [1184, 487] on div at bounding box center [1158, 485] width 448 height 19
click at [1401, 484] on icon at bounding box center [1397, 485] width 13 height 13
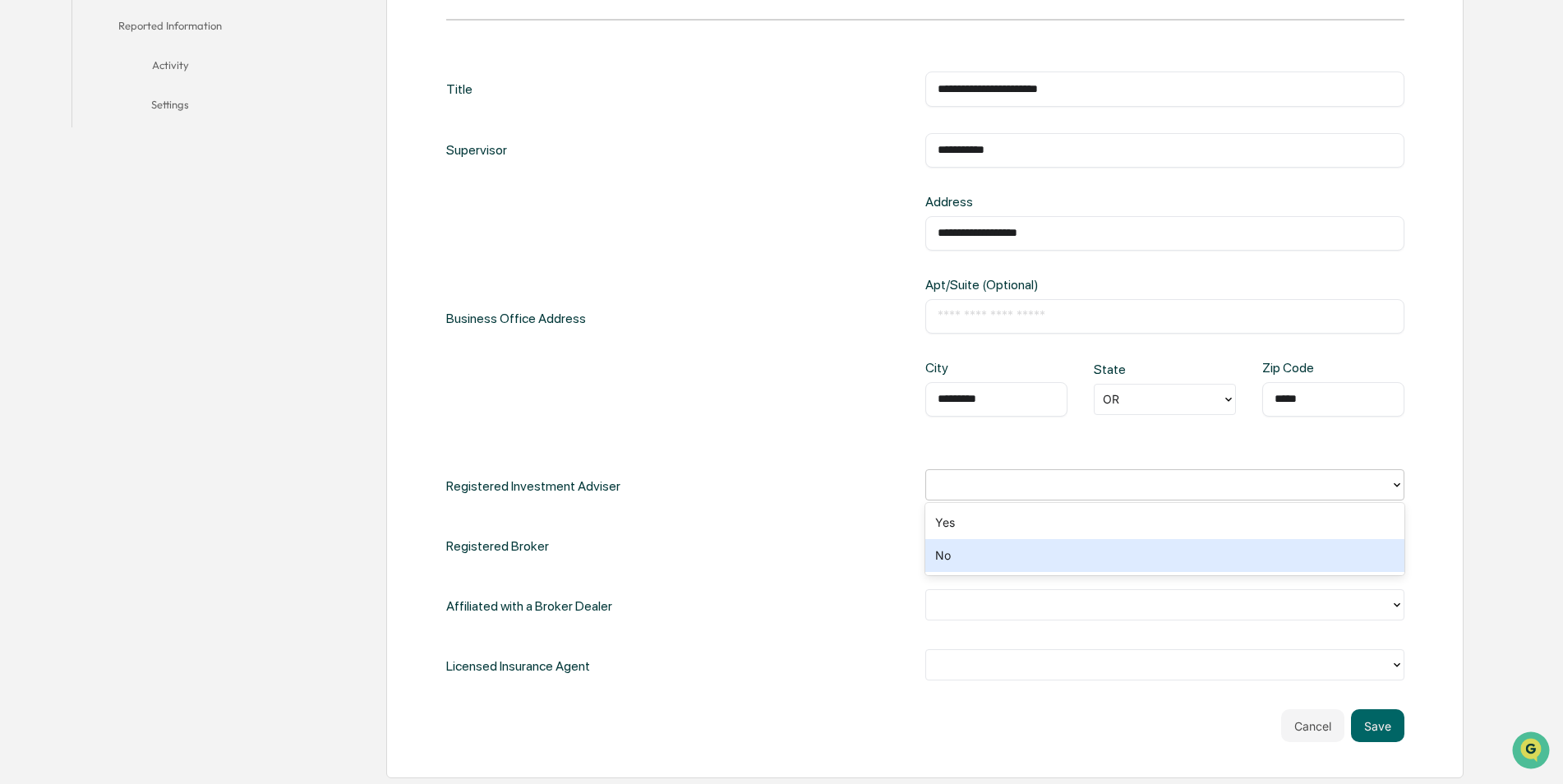
click at [1220, 563] on div "No" at bounding box center [1164, 555] width 479 height 32
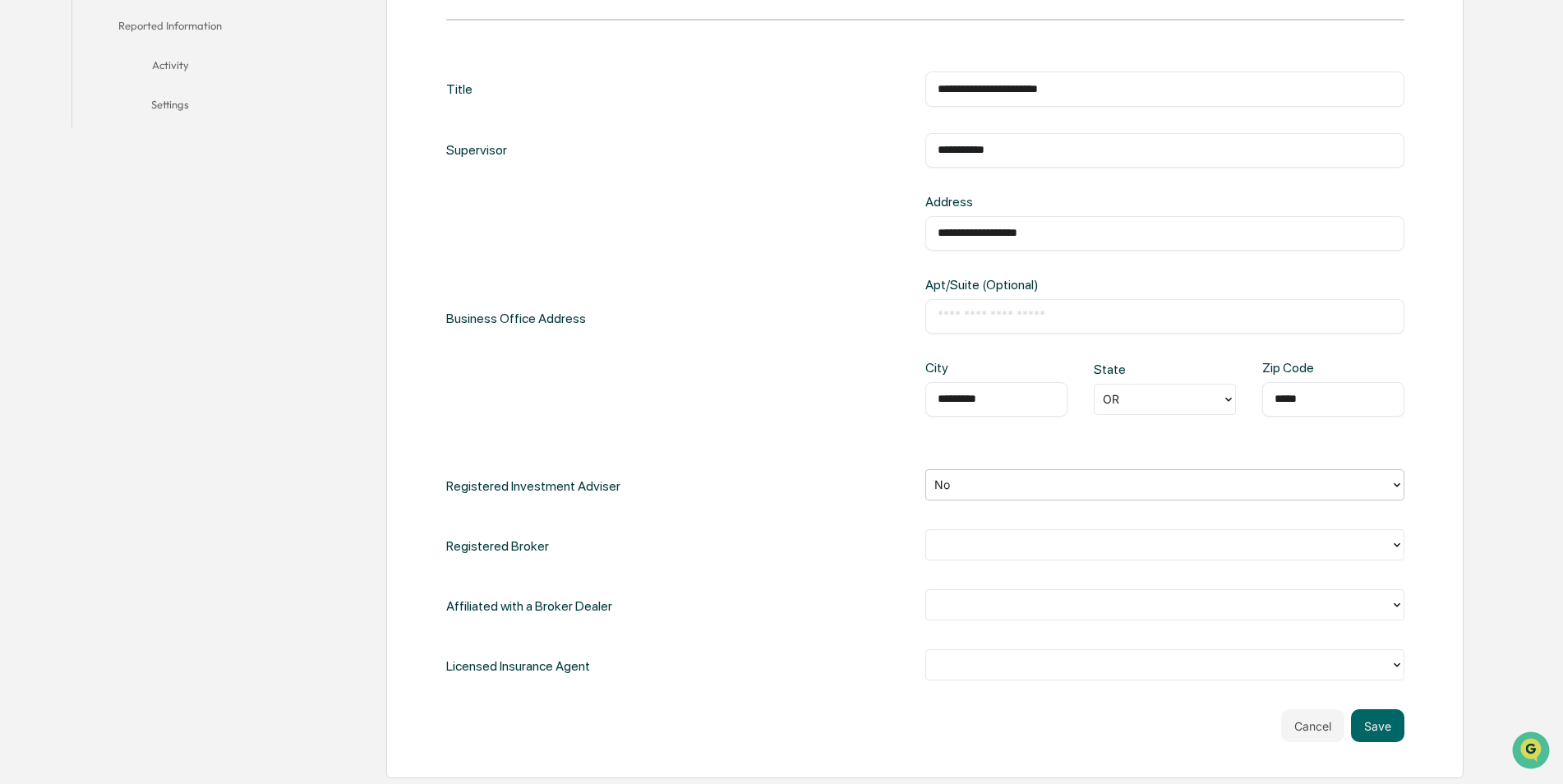
click at [1386, 549] on div at bounding box center [1158, 544] width 464 height 26
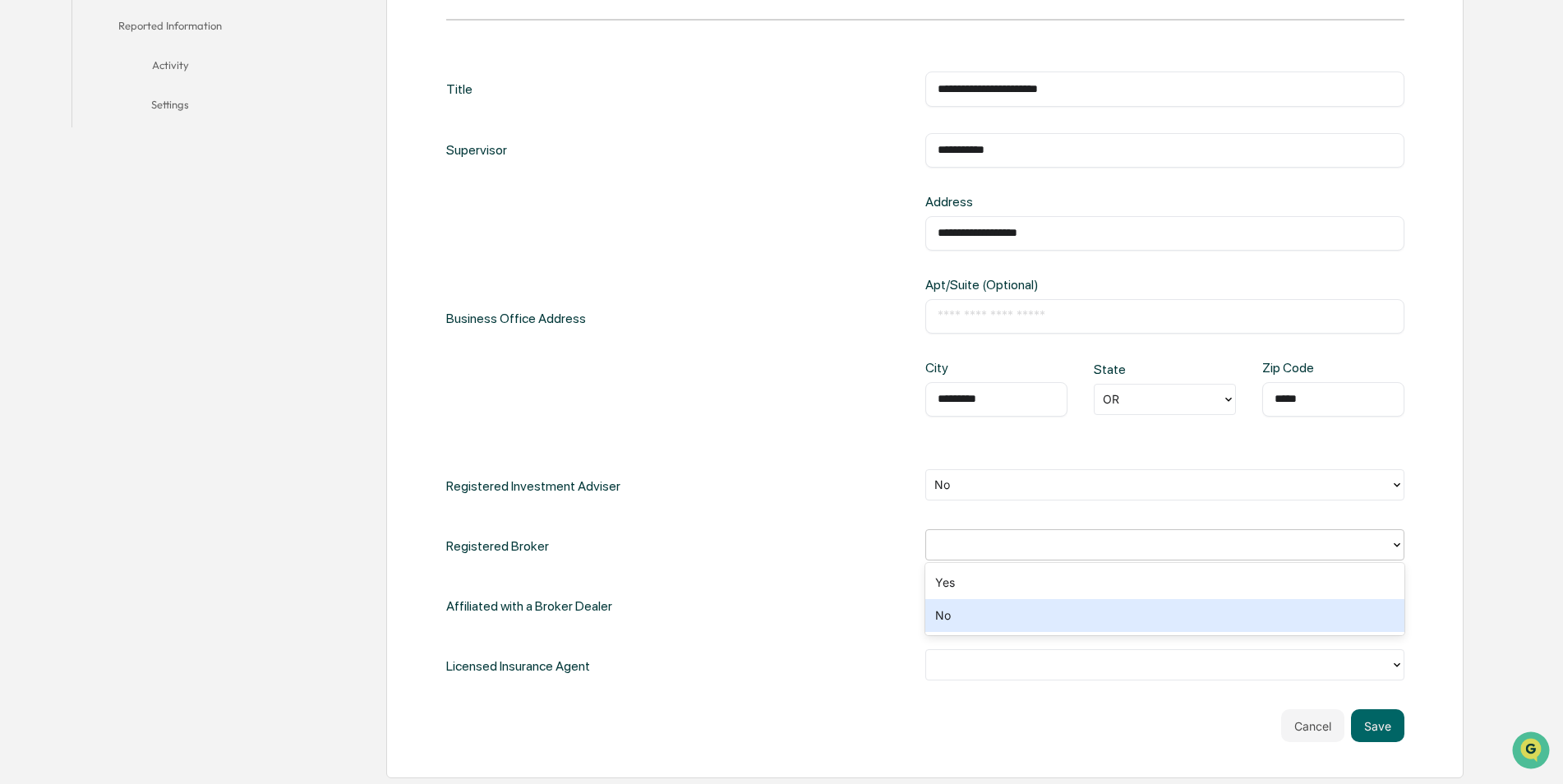
click at [1313, 613] on div "No" at bounding box center [1164, 615] width 479 height 32
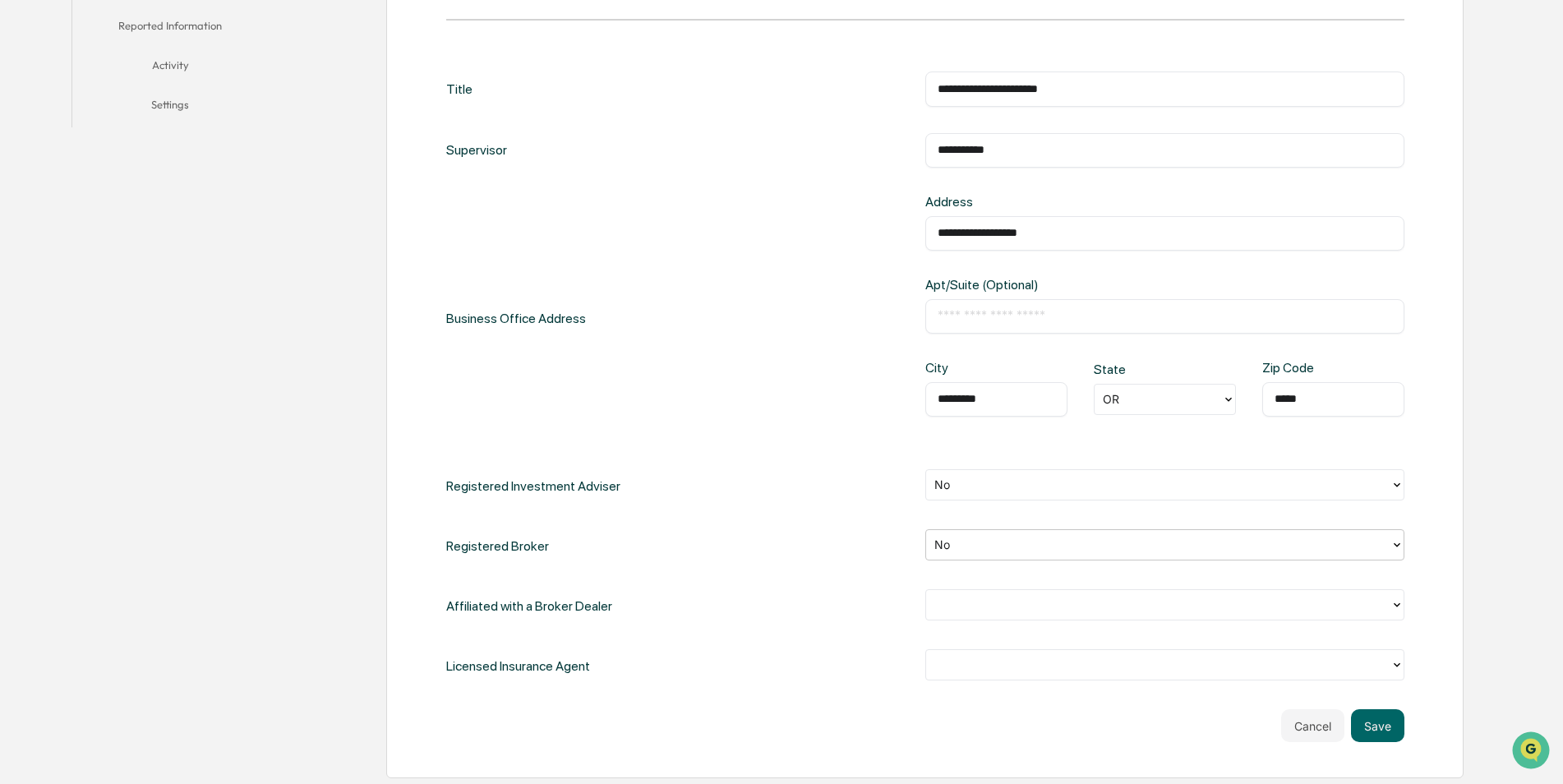
scroll to position [575, 0]
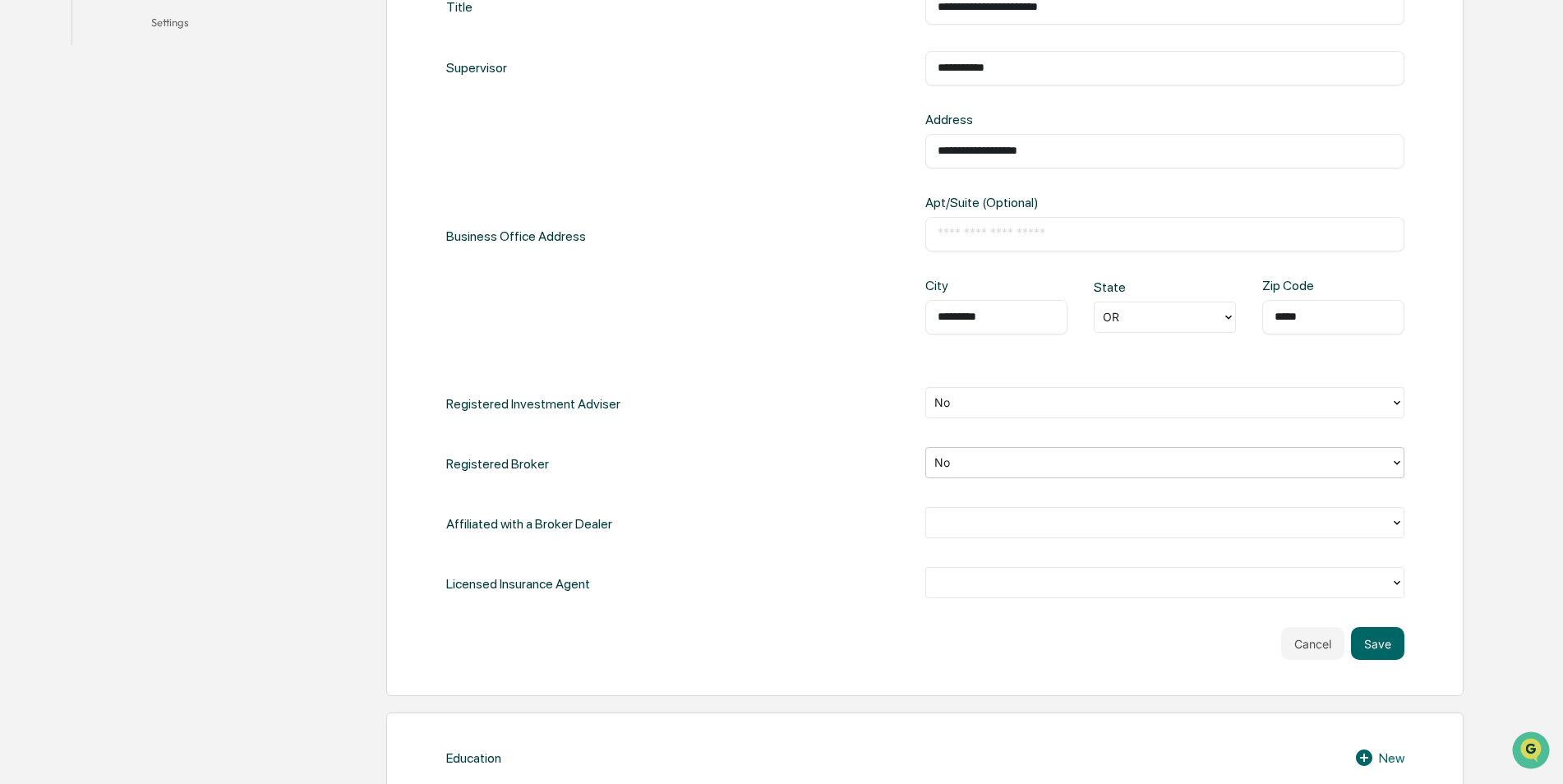
click at [1396, 525] on icon at bounding box center [1397, 522] width 13 height 13
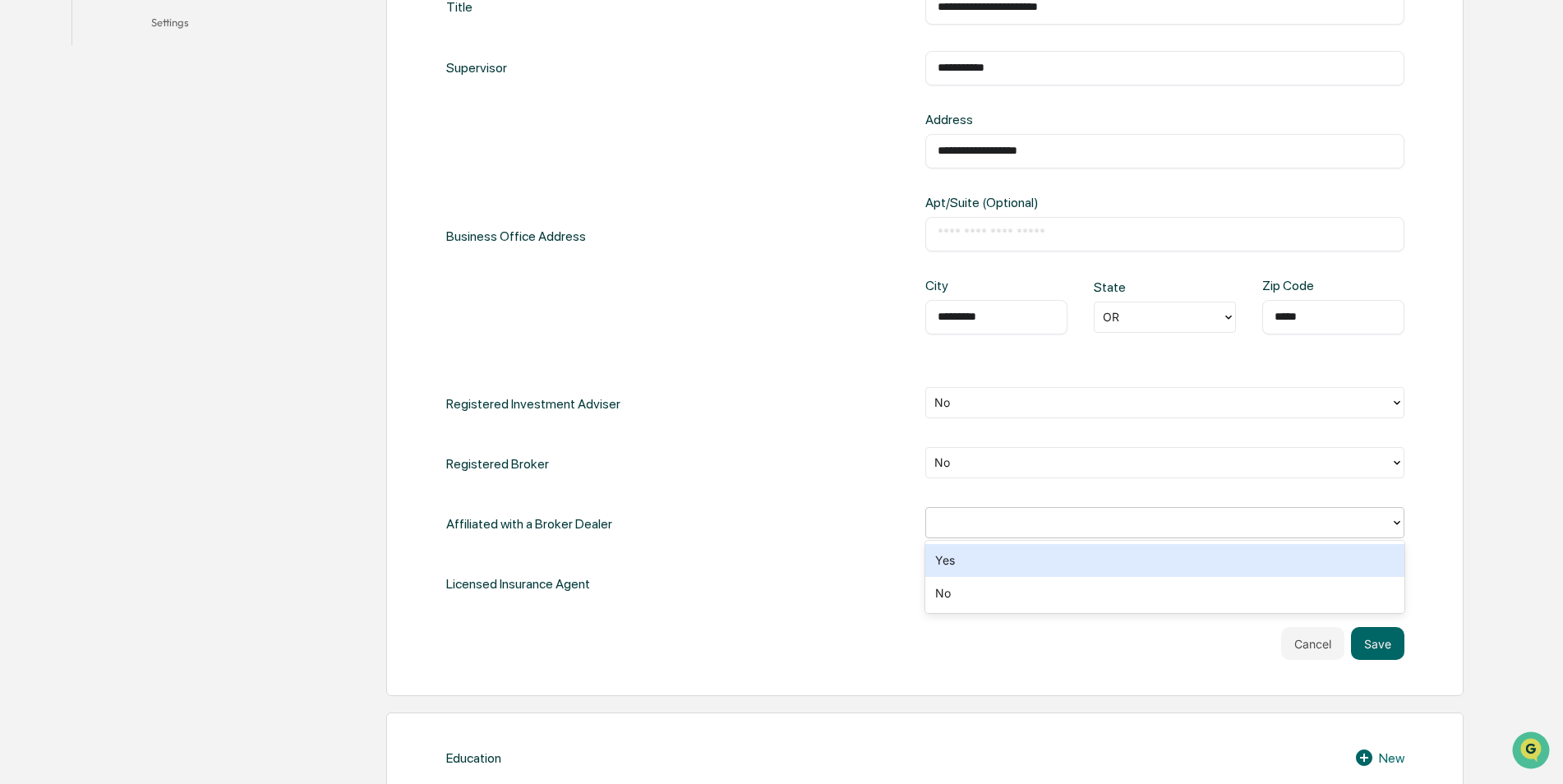
click at [1312, 553] on div "Yes" at bounding box center [1164, 560] width 479 height 32
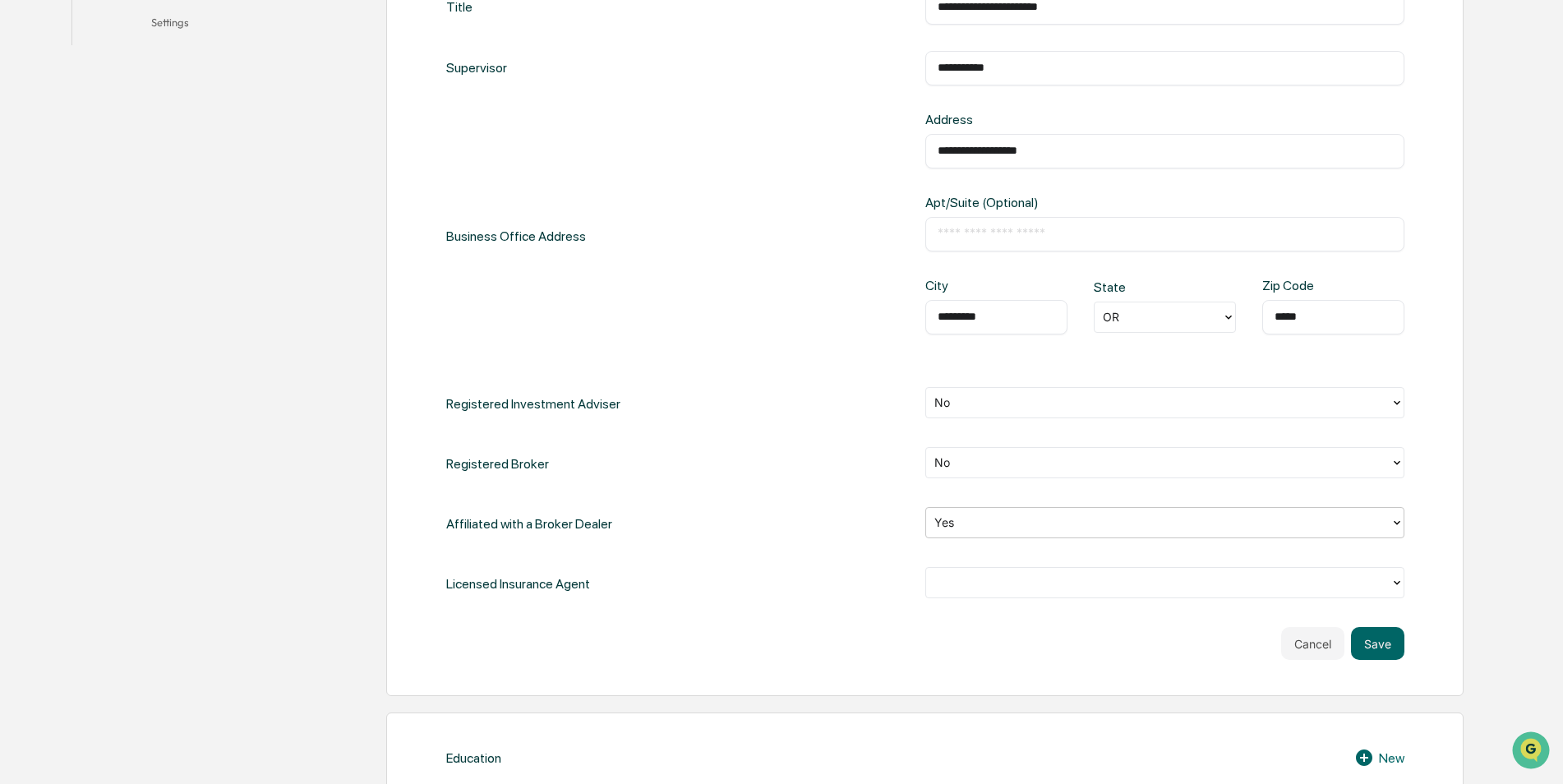
click at [1363, 583] on div at bounding box center [1158, 583] width 448 height 19
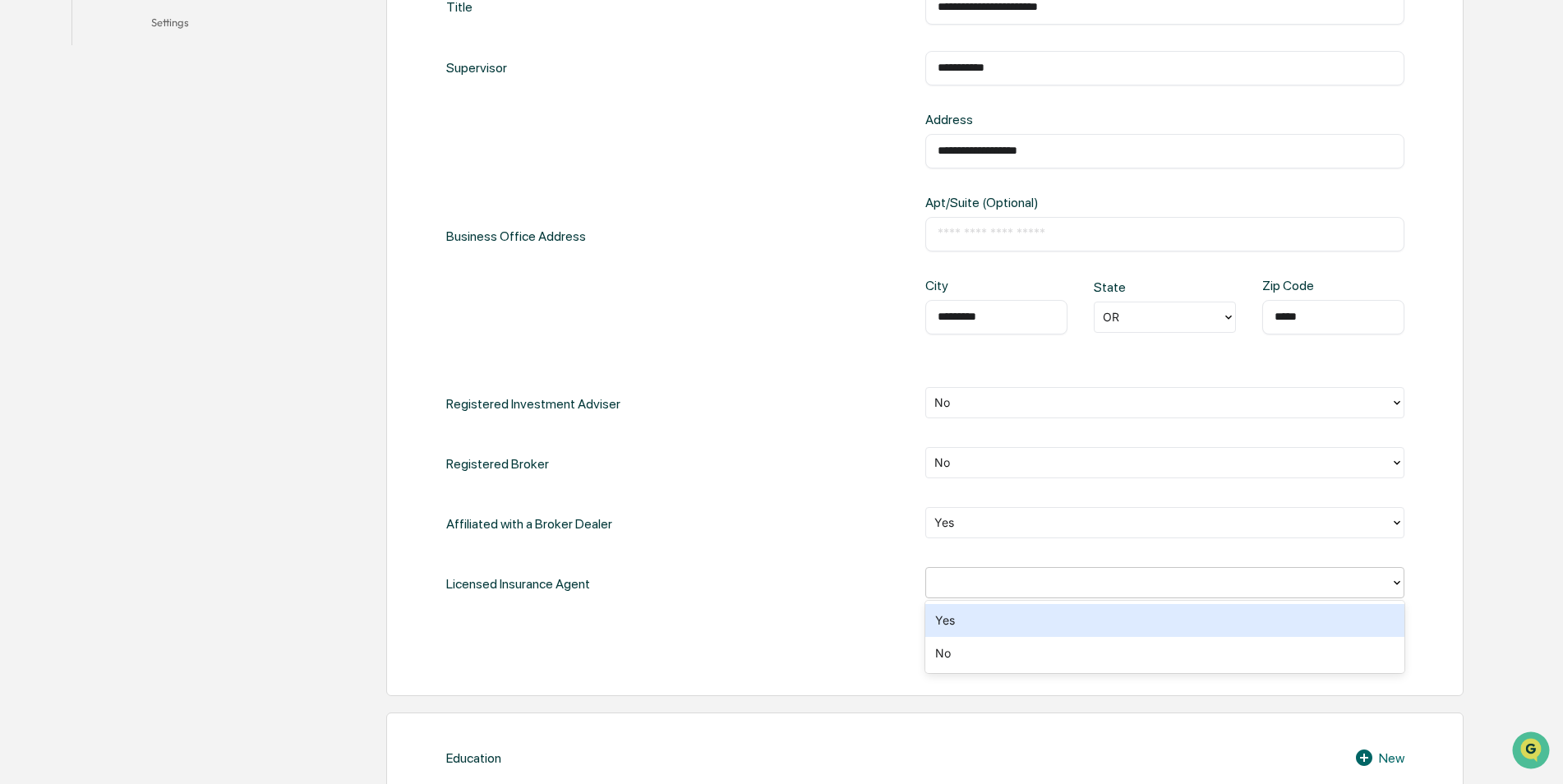
click at [1268, 619] on div "Yes" at bounding box center [1164, 620] width 479 height 32
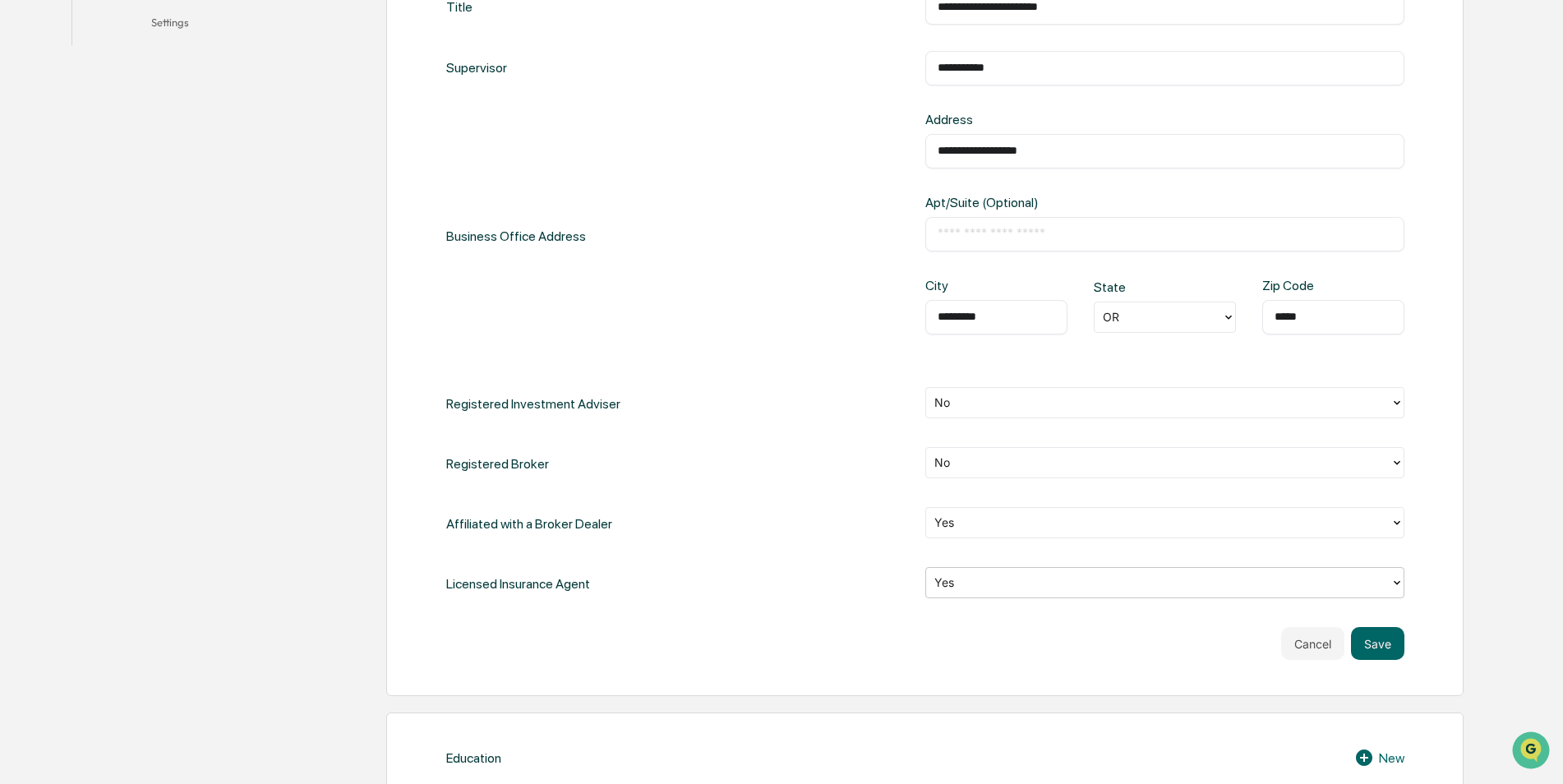
click at [1293, 583] on div at bounding box center [1158, 583] width 448 height 19
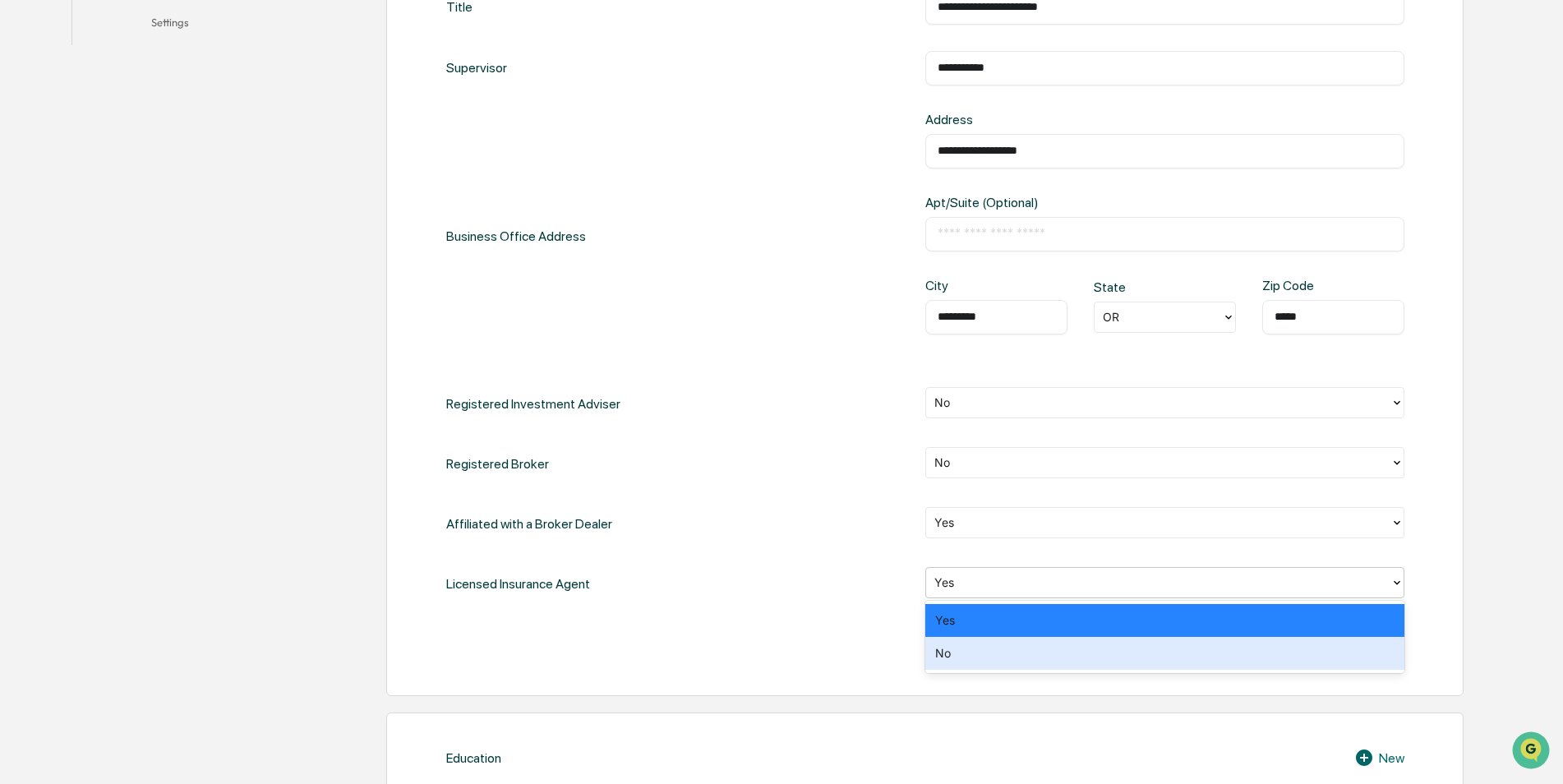
click at [1239, 655] on div "No" at bounding box center [1164, 653] width 479 height 32
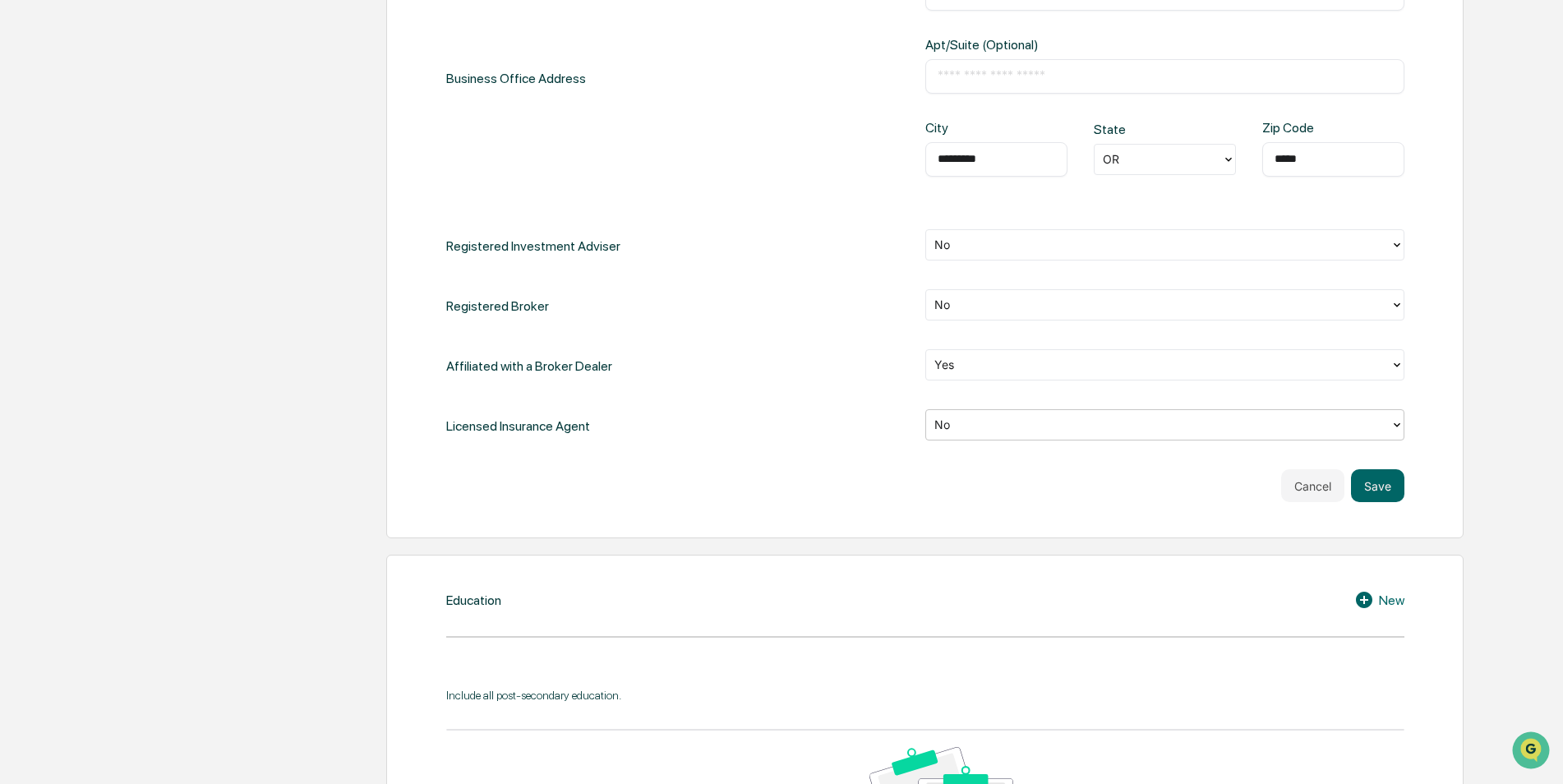
scroll to position [821, 0]
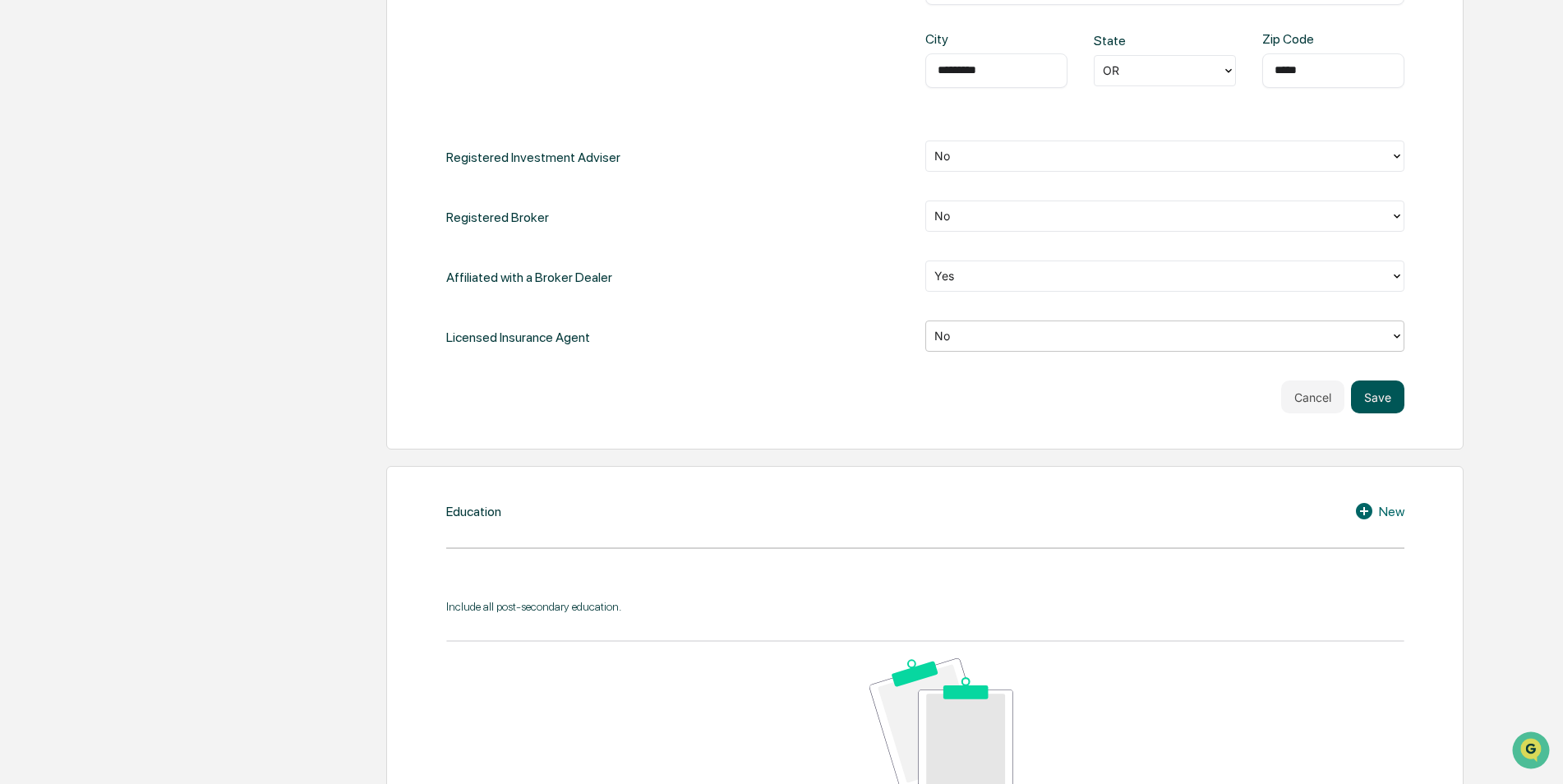
click at [1383, 403] on button "Save" at bounding box center [1378, 396] width 54 height 32
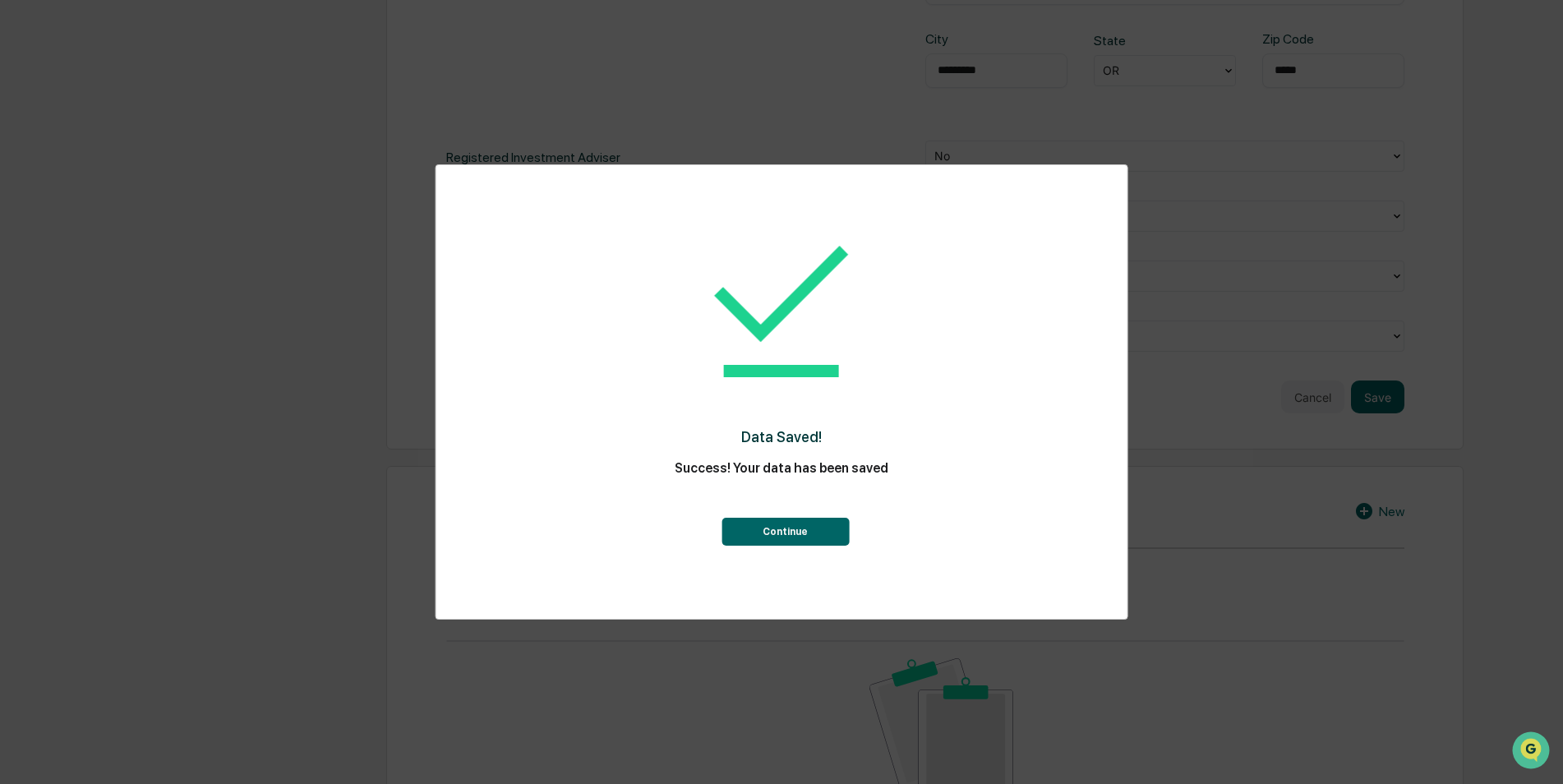
click at [776, 533] on button "Continue" at bounding box center [784, 531] width 127 height 28
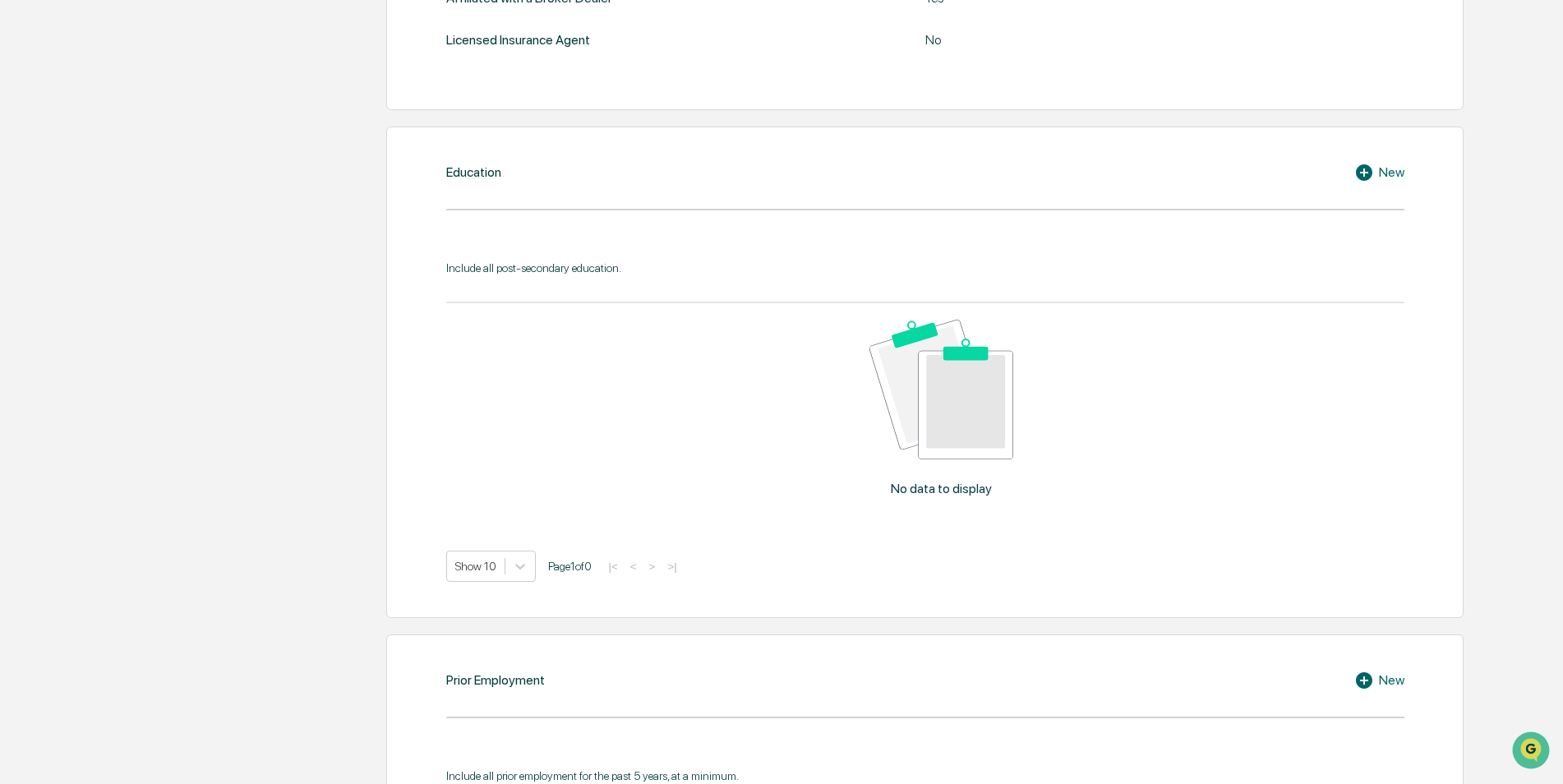
scroll to position [464, 0]
